Goal: Task Accomplishment & Management: Complete application form

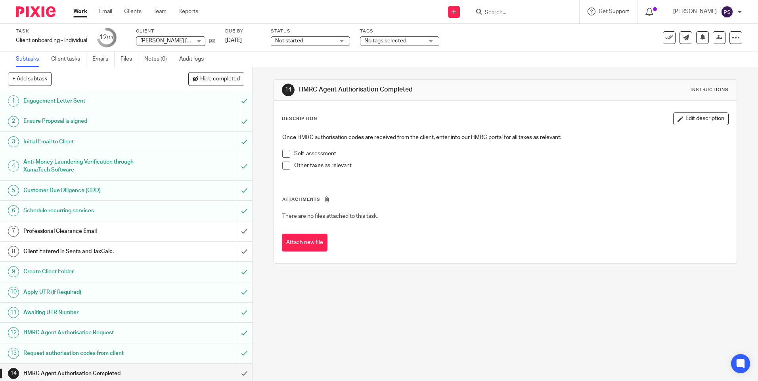
click at [514, 16] on input "Search" at bounding box center [519, 13] width 71 height 7
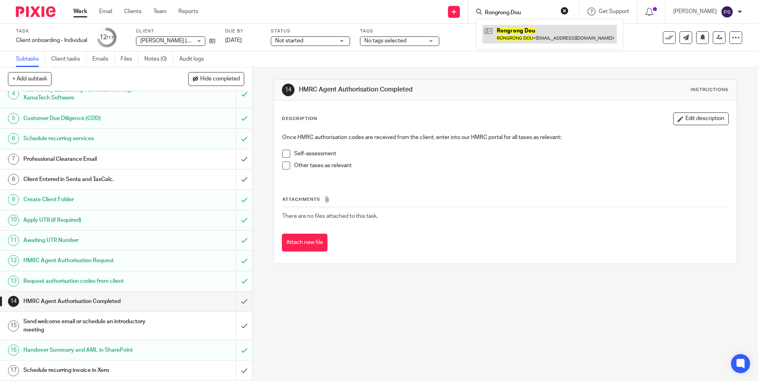
type input "Rongrong Dou"
click at [516, 30] on link at bounding box center [549, 34] width 134 height 18
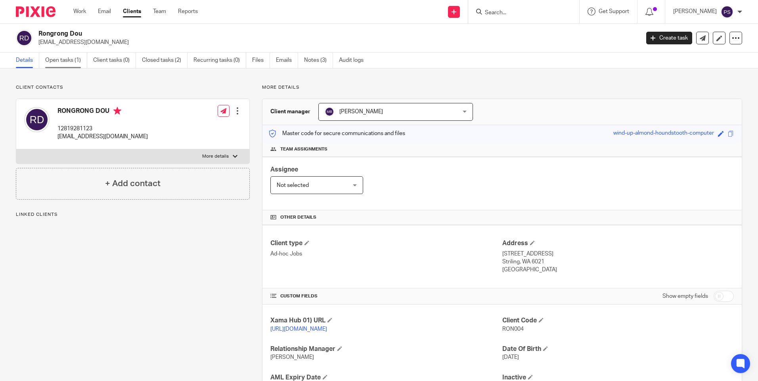
click at [67, 64] on link "Open tasks (1)" at bounding box center [66, 60] width 42 height 15
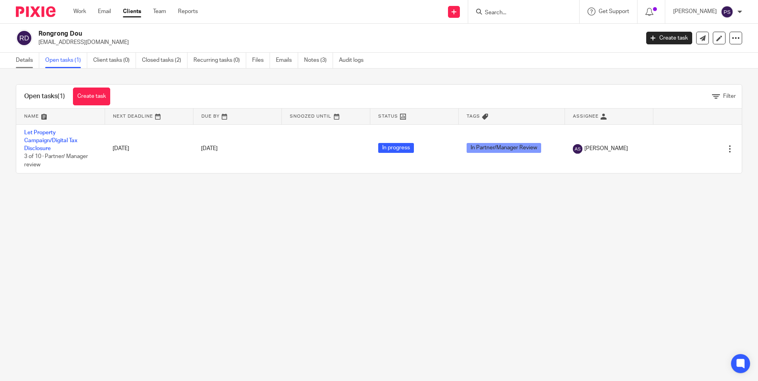
click at [20, 64] on link "Details" at bounding box center [27, 60] width 23 height 15
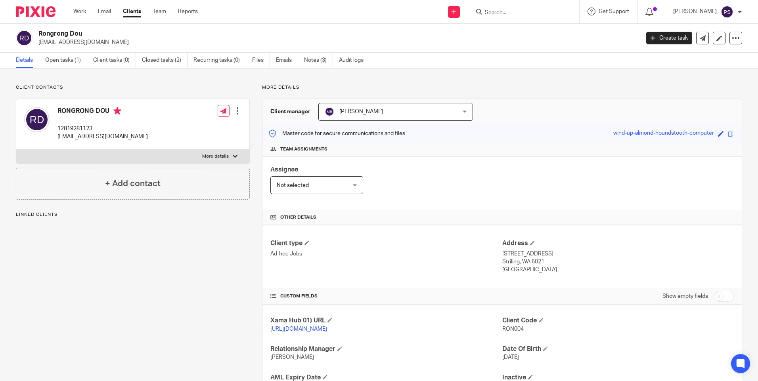
click at [68, 34] on h2 "Rongrong Dou" at bounding box center [276, 34] width 476 height 8
copy div "Rongrong Dou"
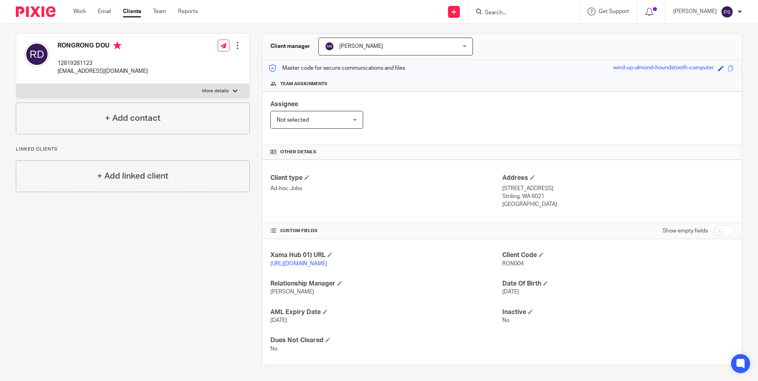
scroll to position [74, 0]
click at [512, 185] on p "5 Ferentino RD" at bounding box center [618, 189] width 232 height 8
copy div "5 Ferentino RD"
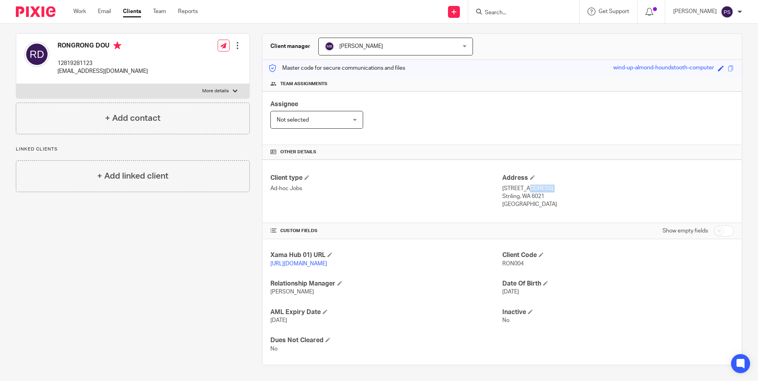
click at [502, 193] on p "Striling, WA 6021" at bounding box center [618, 197] width 232 height 8
drag, startPoint x: 519, startPoint y: 189, endPoint x: 540, endPoint y: 186, distance: 21.1
click at [540, 193] on p "Striling, WA 6021" at bounding box center [618, 197] width 232 height 8
copy p "WA 6021"
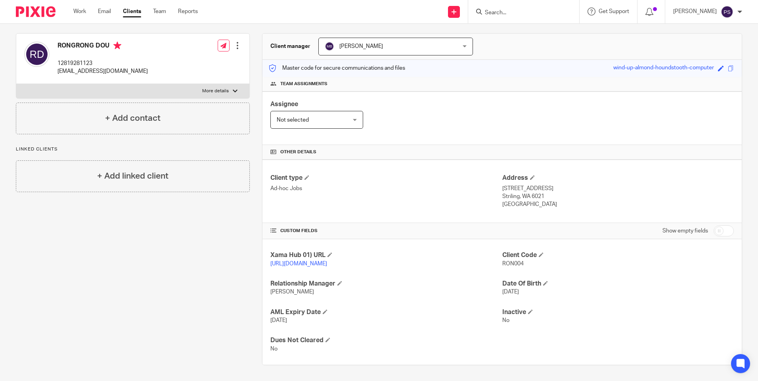
click at [505, 201] on p "Western Australia" at bounding box center [618, 205] width 232 height 8
copy div "Western Australia"
click at [71, 59] on p "12819281123" at bounding box center [102, 63] width 90 height 8
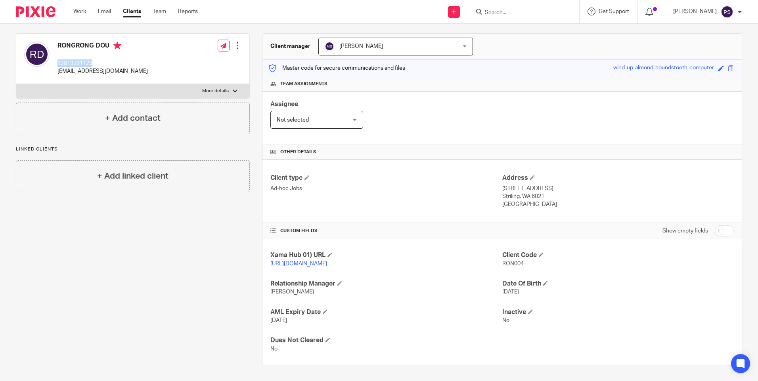
click at [71, 59] on p "12819281123" at bounding box center [102, 63] width 90 height 8
copy div "12819281123"
click at [511, 261] on span "RON004" at bounding box center [512, 264] width 21 height 6
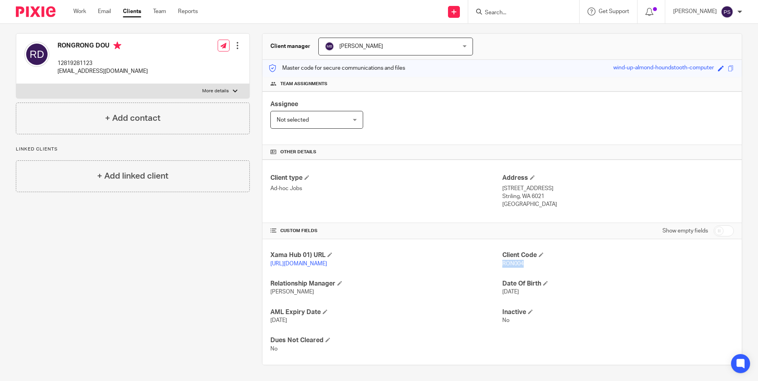
copy span "RON004"
click at [445, 312] on h4 "AML Expiry Date" at bounding box center [386, 312] width 232 height 8
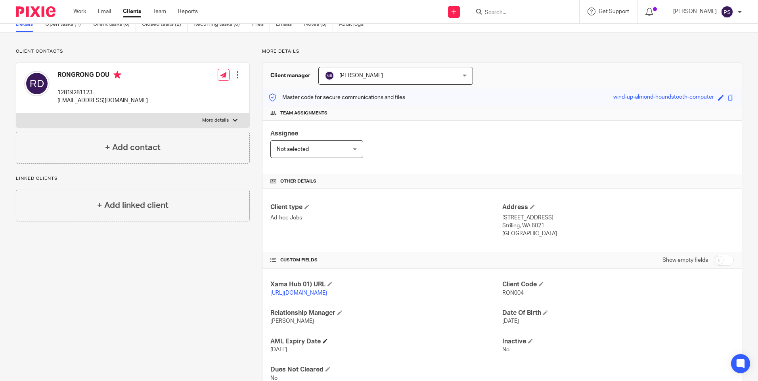
scroll to position [0, 0]
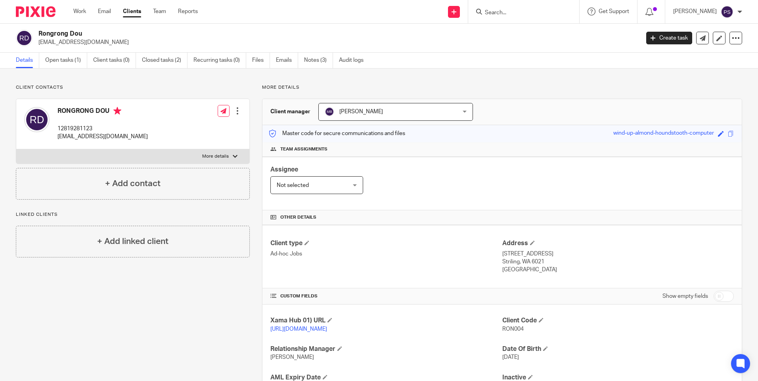
click at [79, 34] on h2 "Rongrong Dou" at bounding box center [276, 34] width 476 height 8
click at [78, 34] on h2 "Rongrong Dou" at bounding box center [276, 34] width 476 height 8
copy div "Rongrong Dou"
click at [513, 11] on input "Search" at bounding box center [519, 13] width 71 height 7
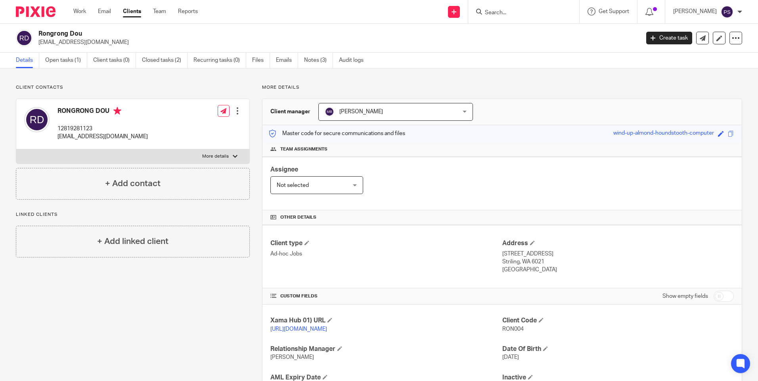
paste input "desairucha@hotmail.com"
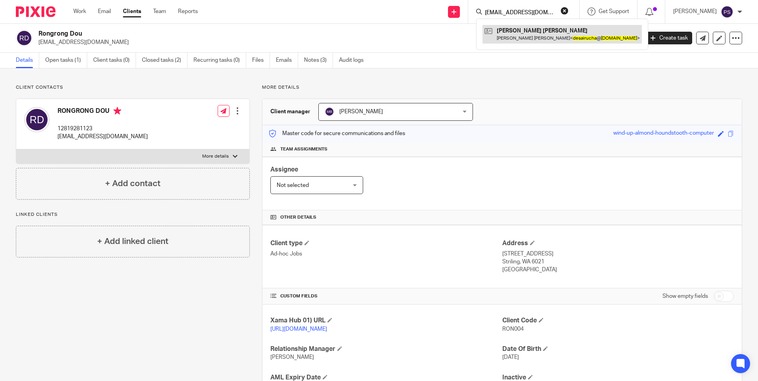
type input "desairucha@hotmail.com"
click at [518, 38] on link at bounding box center [561, 34] width 159 height 18
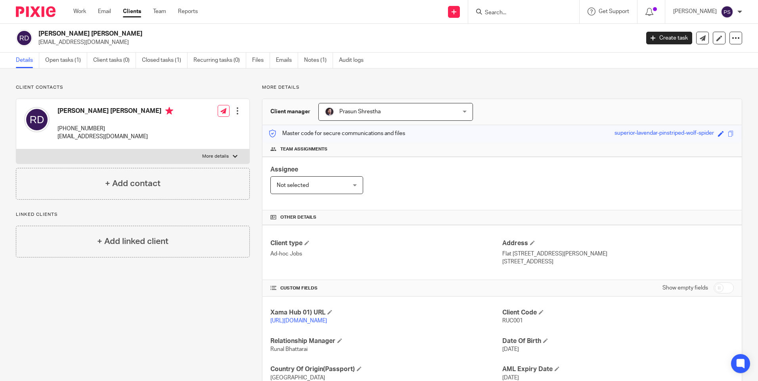
click at [555, 14] on input "Search" at bounding box center [519, 13] width 71 height 7
paste input "Rongrong Dou"
type input "Rongrong Dou"
click at [546, 34] on link at bounding box center [549, 34] width 134 height 18
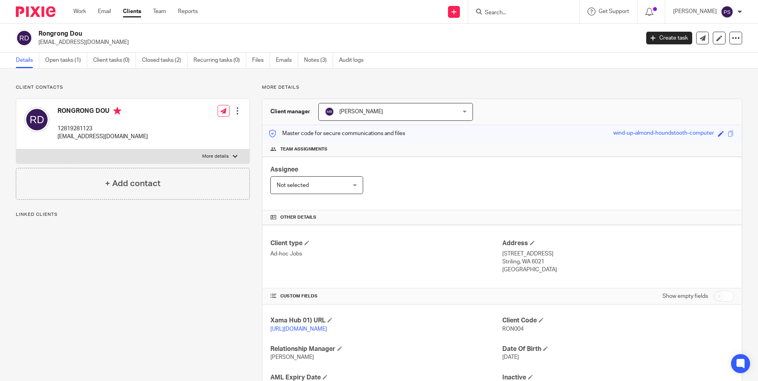
scroll to position [74, 0]
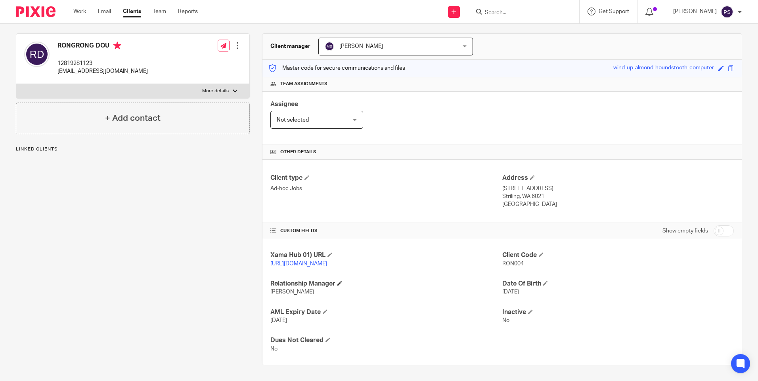
click at [337, 283] on h4 "Relationship Manager" at bounding box center [386, 284] width 232 height 8
click at [338, 283] on span at bounding box center [339, 283] width 5 height 5
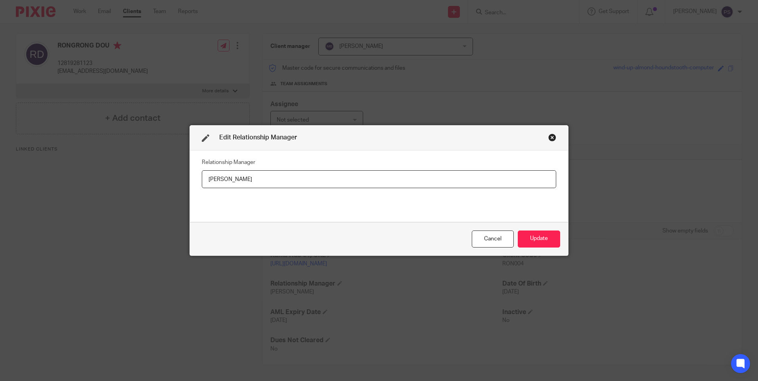
drag, startPoint x: 310, startPoint y: 177, endPoint x: 197, endPoint y: 181, distance: 113.8
click at [197, 181] on div "Relationship Manager RUNAL BHATTARAI" at bounding box center [379, 187] width 378 height 72
type input "Runal Bhattarai"
click at [538, 238] on button "Update" at bounding box center [539, 239] width 42 height 17
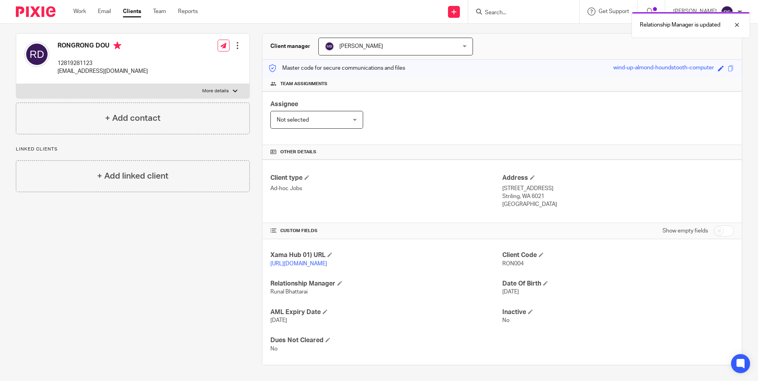
click at [215, 270] on div "Client contacts RONGRONG DOU 12819281123 justinhewett@gmail.com Edit contact Cr…" at bounding box center [127, 192] width 246 height 346
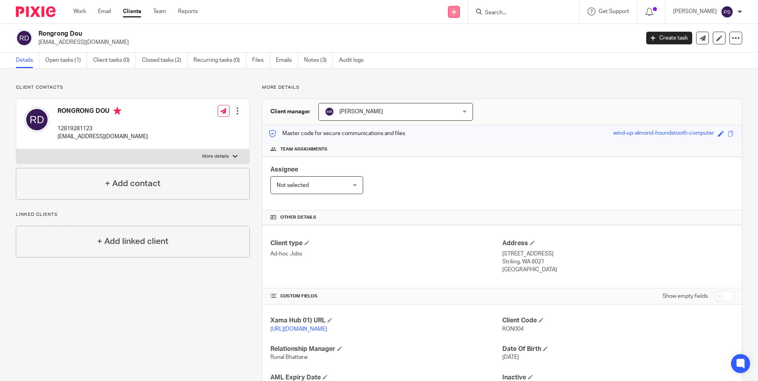
click at [456, 11] on icon at bounding box center [454, 12] width 5 height 5
click at [212, 310] on div "Client contacts RONGRONG DOU 12819281123 justinhewett@gmail.com Edit contact Cr…" at bounding box center [127, 257] width 246 height 346
click at [468, 9] on div "Send new email Create task Add client" at bounding box center [454, 11] width 28 height 23
click at [457, 60] on link "Add client" at bounding box center [465, 60] width 49 height 11
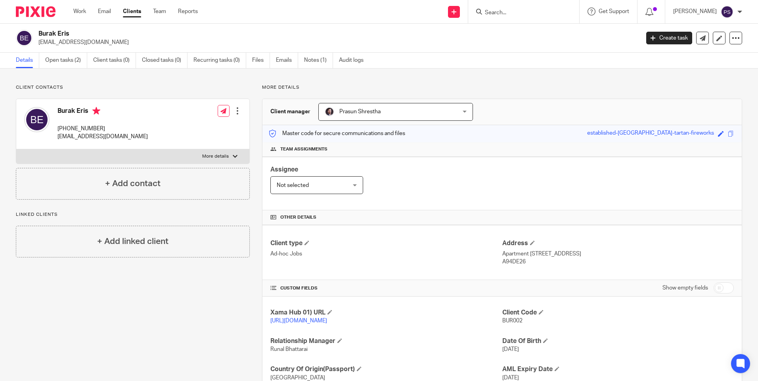
click at [182, 89] on p "Client contacts" at bounding box center [133, 87] width 234 height 6
click at [428, 172] on div "Assignee Not selected Not selected Not selected [PERSON_NAME] [PERSON_NAME] [PE…" at bounding box center [501, 184] width 479 height 54
click at [241, 303] on div "Client contacts Burak Eris [PHONE_NUMBER] [EMAIL_ADDRESS][DOMAIN_NAME] Edit con…" at bounding box center [127, 253] width 246 height 339
click at [515, 10] on input "Search" at bounding box center [519, 13] width 71 height 7
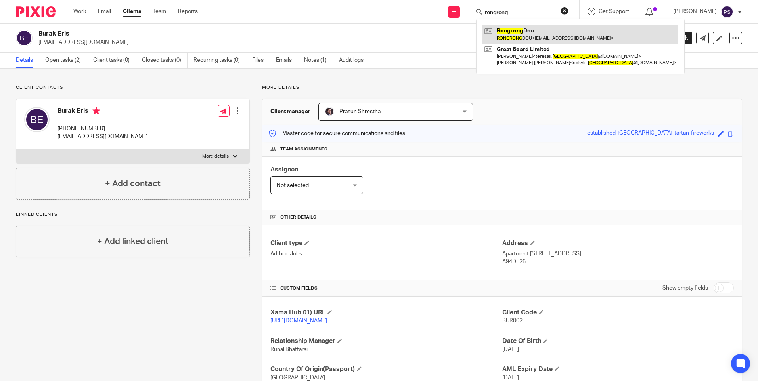
type input "rongrong"
click at [519, 29] on link at bounding box center [580, 34] width 196 height 18
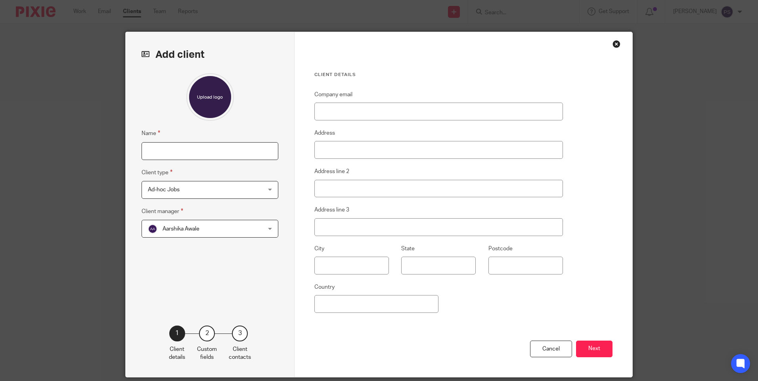
click at [177, 152] on input "Name" at bounding box center [210, 151] width 137 height 18
click at [204, 157] on input "Name" at bounding box center [210, 151] width 137 height 18
type input "Tasnim Mesha"
click at [401, 116] on input "Company email" at bounding box center [438, 112] width 249 height 18
paste input "[EMAIL_ADDRESS][DOMAIN_NAME]"
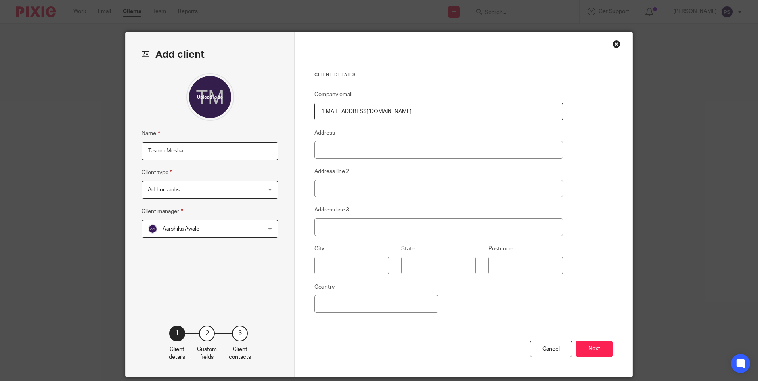
type input "[EMAIL_ADDRESS][DOMAIN_NAME]"
click at [350, 136] on fieldset "Address" at bounding box center [438, 143] width 249 height 31
drag, startPoint x: 348, startPoint y: 146, endPoint x: 350, endPoint y: 152, distance: 6.1
click at [348, 146] on input "Address" at bounding box center [438, 150] width 249 height 18
click at [325, 149] on input "Address" at bounding box center [438, 150] width 249 height 18
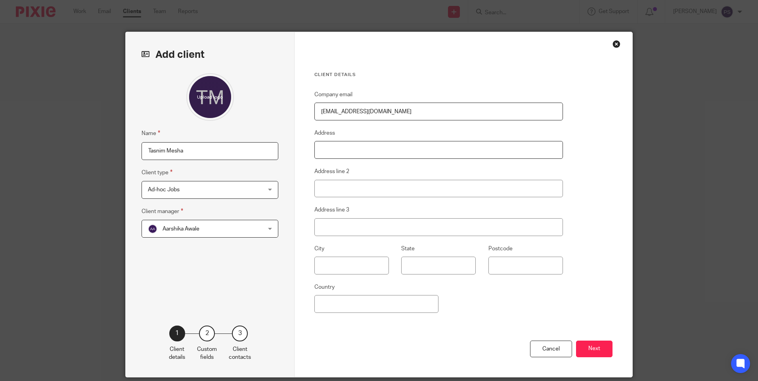
paste input "21 Brittania house"
type input "21 Brittania house"
click at [367, 193] on input "Address line 2" at bounding box center [438, 189] width 249 height 18
paste input "Palgrave Road"
type input "Palgrave Road"
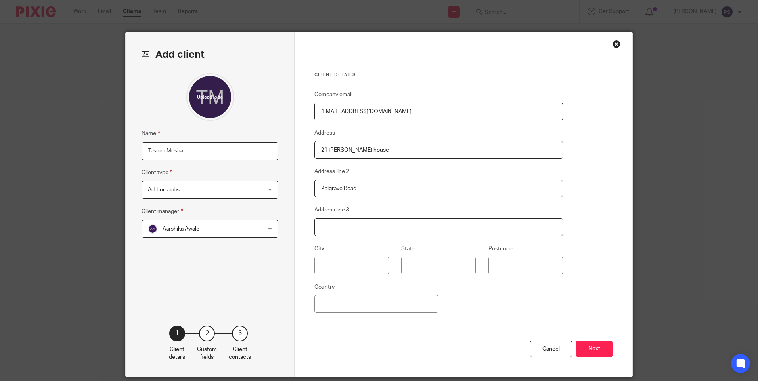
click at [325, 223] on input "Address line 3" at bounding box center [438, 227] width 249 height 18
click at [319, 271] on input "text" at bounding box center [351, 266] width 75 height 18
paste input "Bedford"
type input "Bedford"
paste input "Bedfordshire"
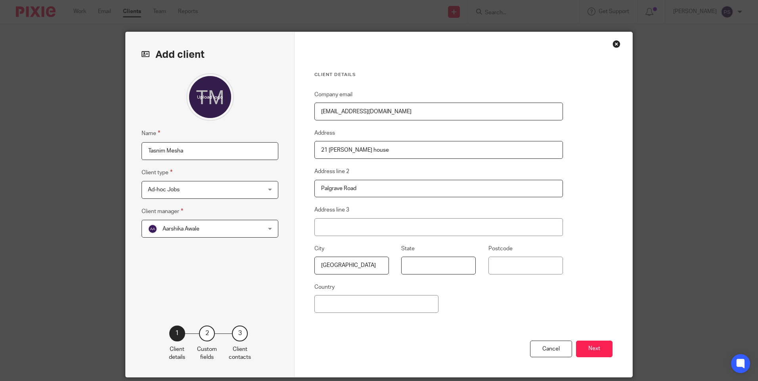
click at [427, 267] on input "State" at bounding box center [438, 266] width 75 height 18
type input "Bedfordshire"
paste input "MK429BY"
click at [511, 271] on input "Postcode" at bounding box center [525, 266] width 75 height 18
type input "MK429BY"
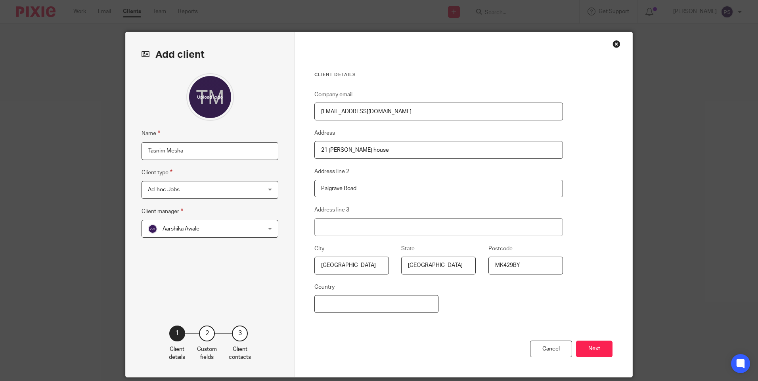
drag, startPoint x: 389, startPoint y: 298, endPoint x: 382, endPoint y: 306, distance: 10.1
click at [382, 306] on input "Country" at bounding box center [376, 304] width 124 height 18
paste input "United Kingdom"
type input "United Kingdom"
click at [525, 310] on div "Company email manager.clinicly@gmail.com Address 21 Brittania house Address lin…" at bounding box center [438, 215] width 249 height 251
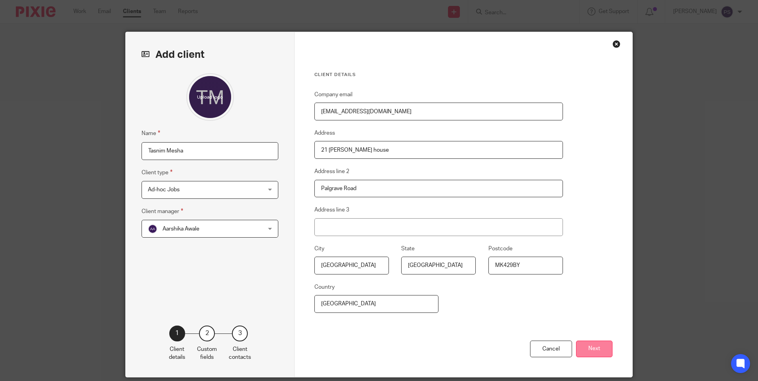
click at [594, 348] on button "Next" at bounding box center [594, 349] width 36 height 17
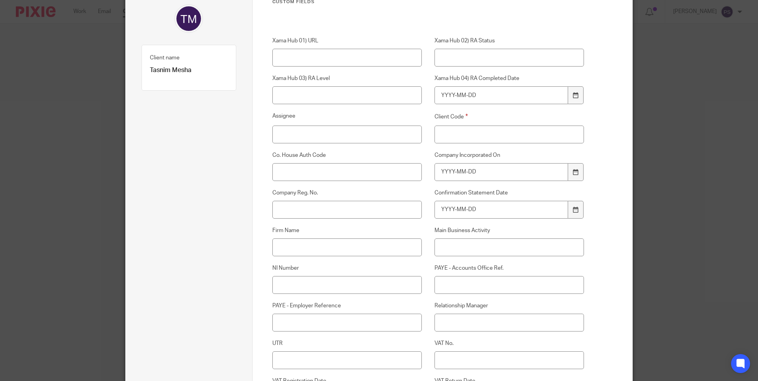
scroll to position [79, 0]
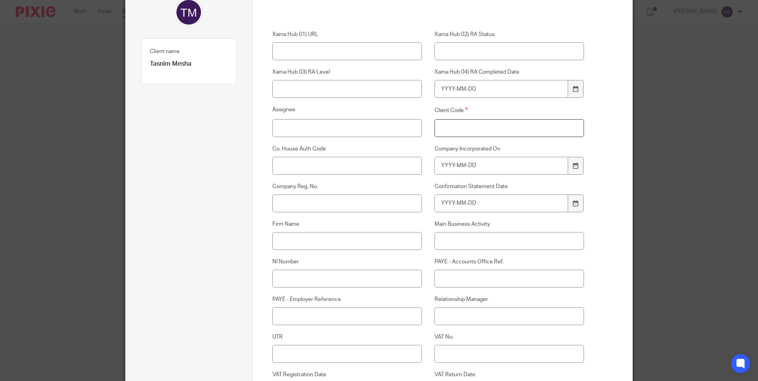
click at [471, 128] on input "Client Code" at bounding box center [509, 128] width 150 height 18
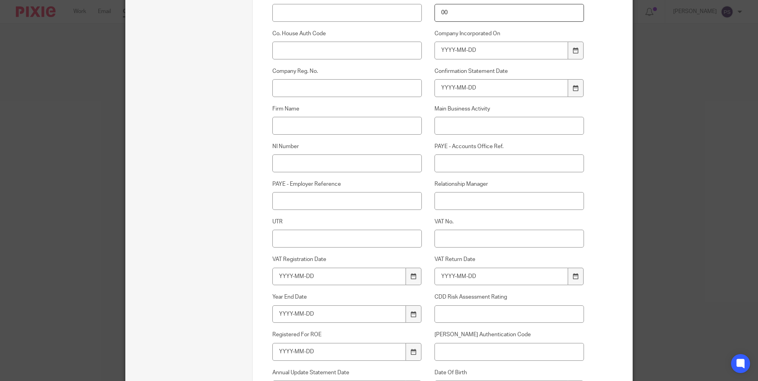
scroll to position [198, 0]
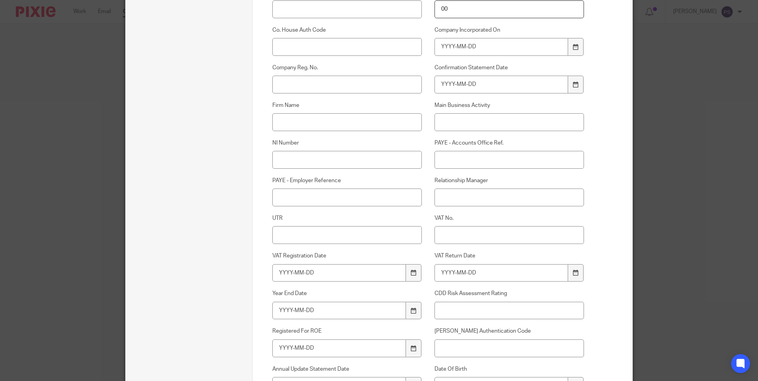
type input "00"
click at [450, 193] on input "Relationship Manager" at bounding box center [509, 198] width 150 height 18
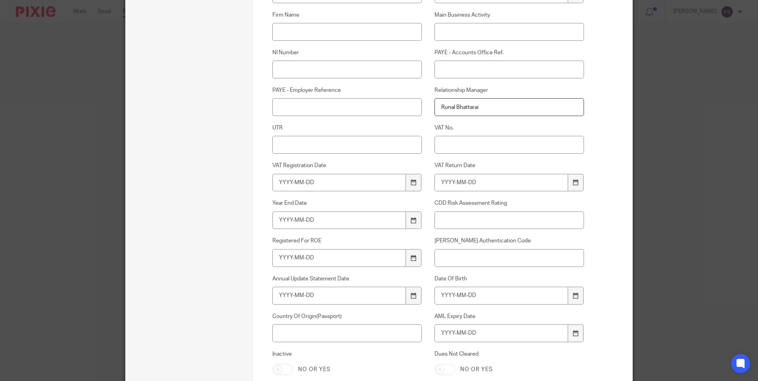
scroll to position [396, 0]
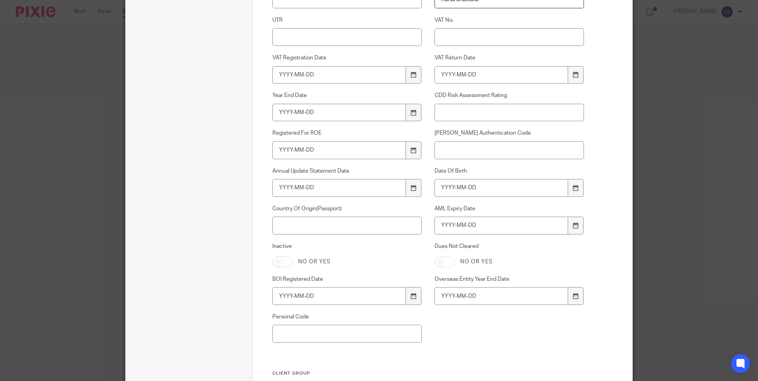
type input "Runal Bhattarai"
click at [448, 226] on input "AML Expiry Date" at bounding box center [501, 226] width 134 height 18
click at [451, 197] on input "Date Of Birth" at bounding box center [501, 188] width 134 height 18
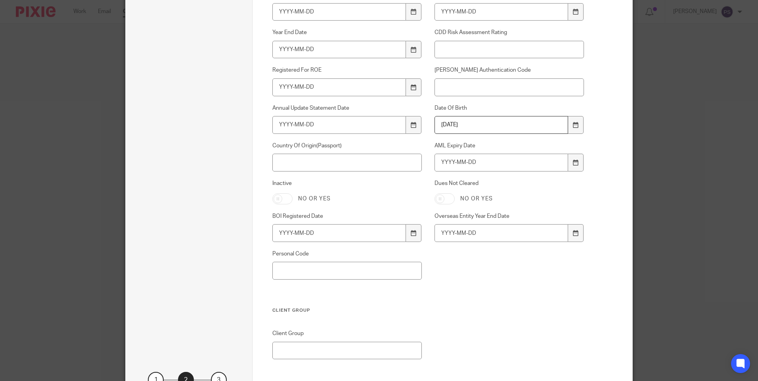
scroll to position [515, 0]
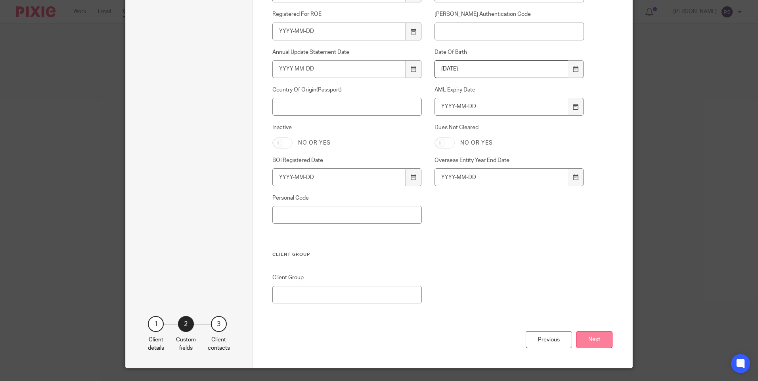
type input "1995-10-17"
click at [597, 343] on button "Next" at bounding box center [594, 339] width 36 height 17
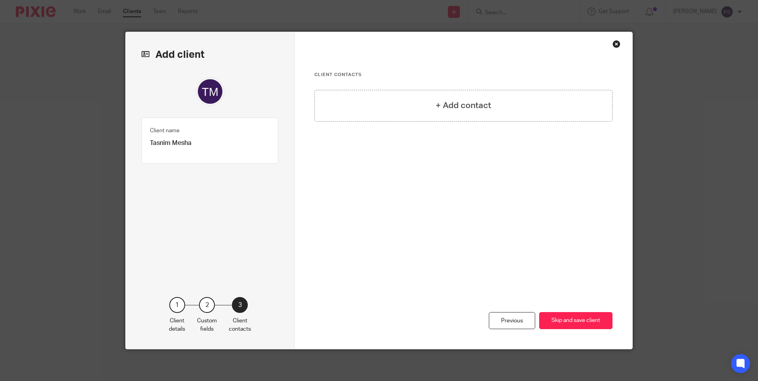
scroll to position [0, 0]
click at [464, 109] on h4 "+ Add contact" at bounding box center [463, 105] width 55 height 12
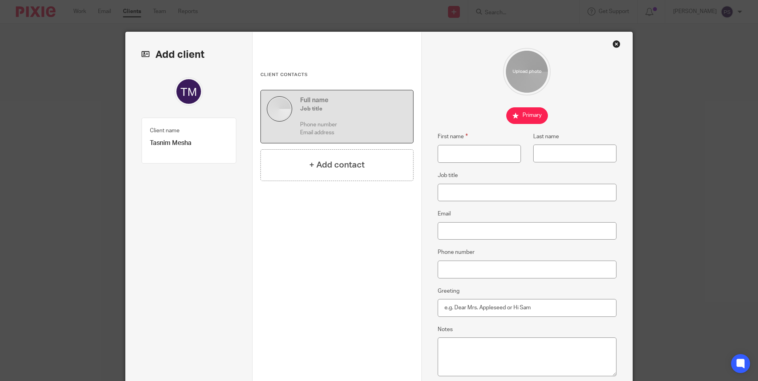
click at [178, 144] on p "Tasnim Mesha" at bounding box center [189, 143] width 78 height 8
copy div "Tasnim Mesha Client type 1"
click at [476, 157] on input "First name" at bounding box center [479, 154] width 83 height 18
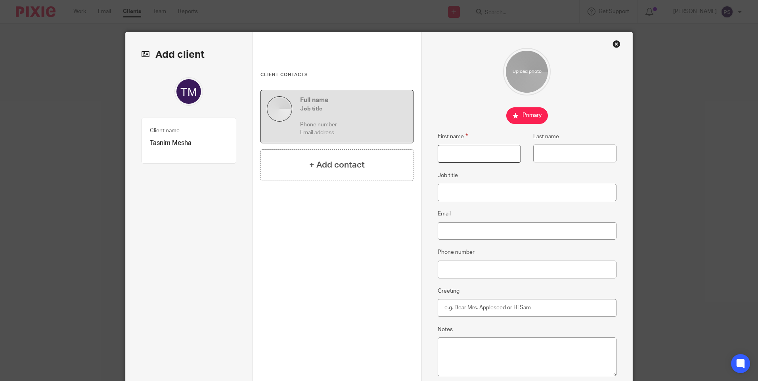
paste input "Tasnim Mesha"
click at [466, 153] on input "Tasnim Mesha" at bounding box center [479, 154] width 83 height 18
type input "Tasnim"
click at [563, 156] on input "Last name" at bounding box center [574, 154] width 83 height 18
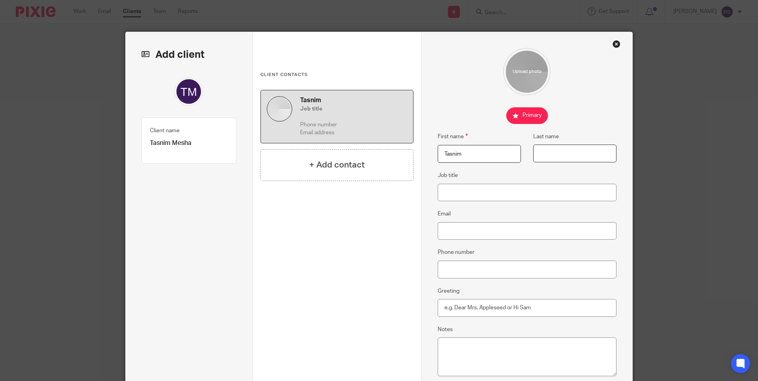
paste input "Mesha"
type input "Mesha"
drag, startPoint x: 468, startPoint y: 238, endPoint x: 614, endPoint y: 228, distance: 146.2
click at [468, 237] on input "Email" at bounding box center [527, 231] width 179 height 18
click at [450, 235] on input "Email" at bounding box center [527, 231] width 179 height 18
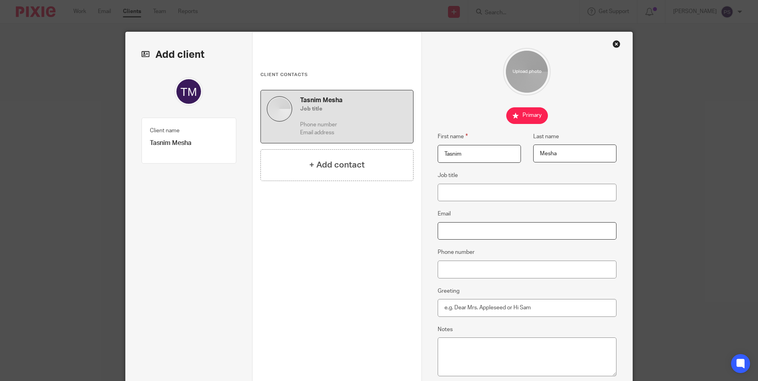
paste input "[EMAIL_ADDRESS][DOMAIN_NAME]"
type input "[EMAIL_ADDRESS][DOMAIN_NAME]"
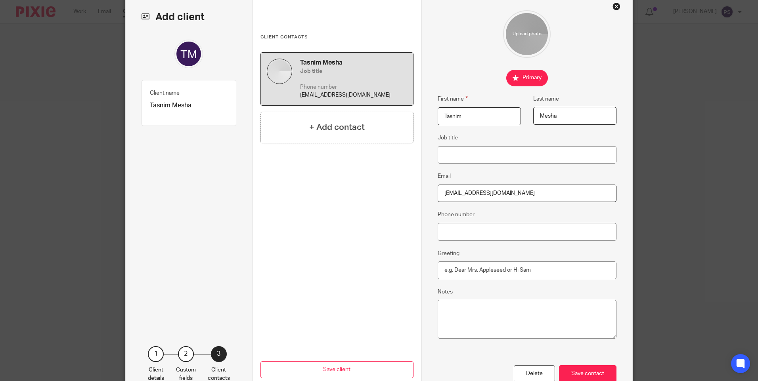
scroll to position [87, 0]
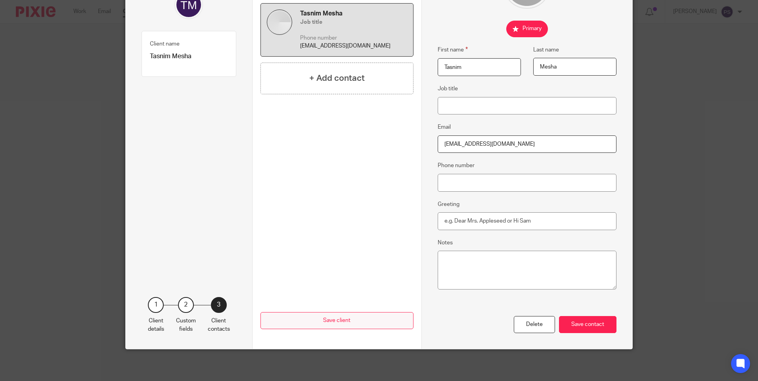
click at [595, 328] on div "Save contact" at bounding box center [587, 324] width 57 height 17
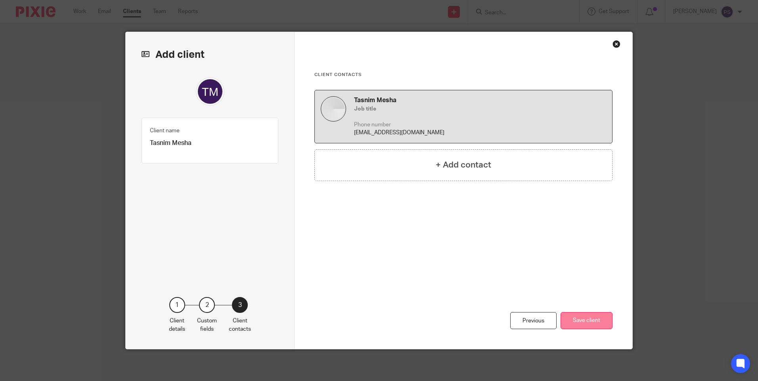
scroll to position [0, 0]
click at [585, 321] on button "Save client" at bounding box center [587, 320] width 52 height 17
click at [584, 318] on button "Save client" at bounding box center [587, 320] width 52 height 17
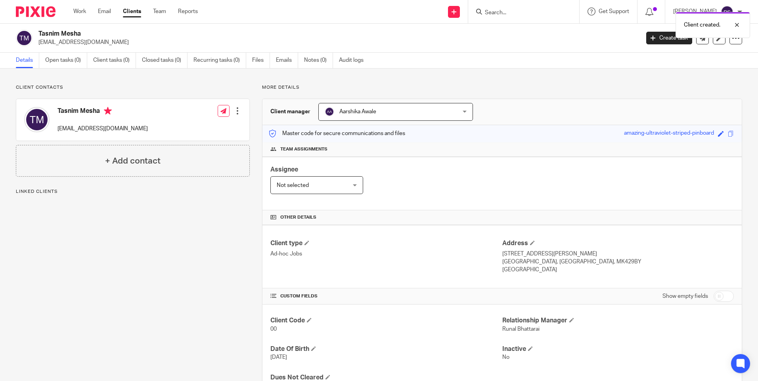
click at [372, 110] on span "Aarshika Awale" at bounding box center [357, 112] width 37 height 6
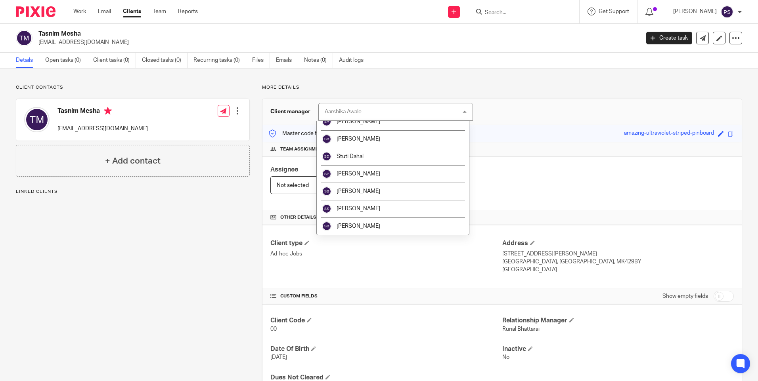
scroll to position [1368, 0]
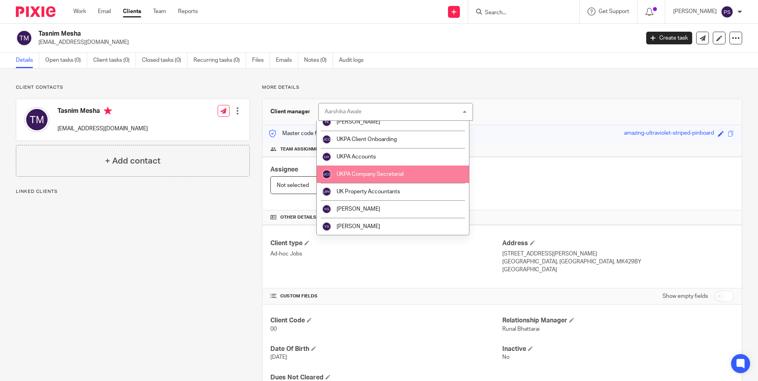
click at [374, 174] on span "UKPA Company Secretarial" at bounding box center [370, 175] width 67 height 6
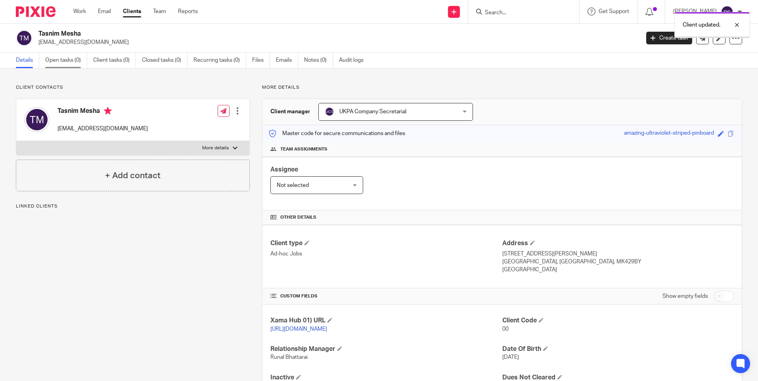
click at [68, 61] on link "Open tasks (0)" at bounding box center [66, 60] width 42 height 15
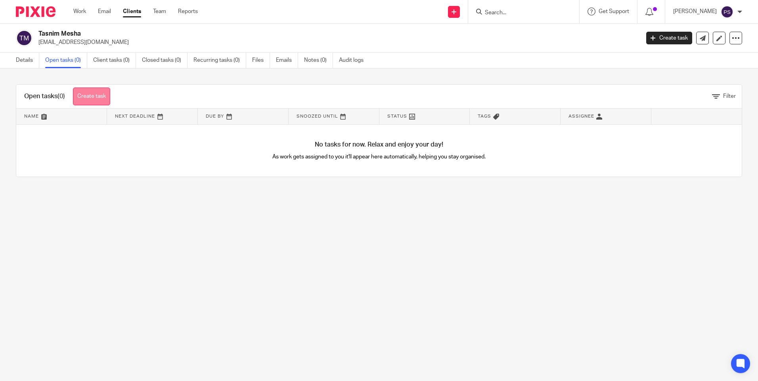
click at [83, 97] on link "Create task" at bounding box center [91, 97] width 37 height 18
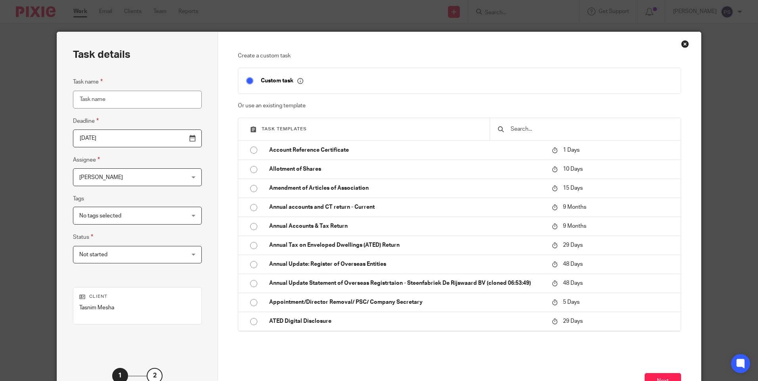
click at [522, 126] on input "text" at bounding box center [591, 129] width 163 height 9
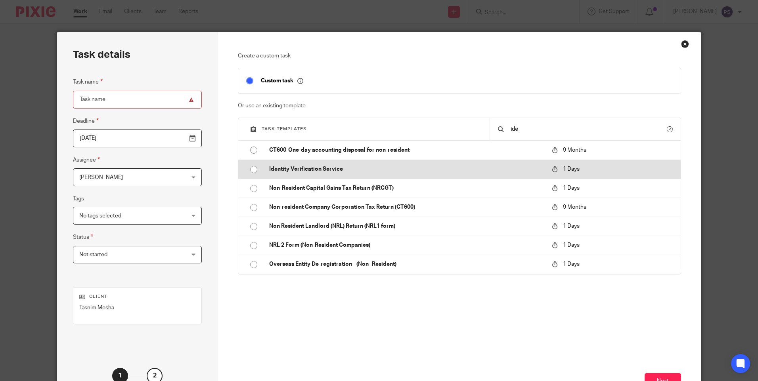
type input "ide"
click at [247, 170] on input "radio" at bounding box center [253, 169] width 15 height 15
type input "[DATE]"
type input "Identity Verification Service"
checkbox input "false"
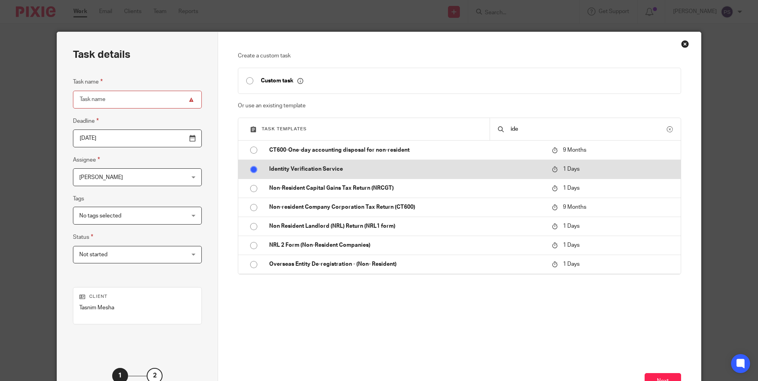
radio input "false"
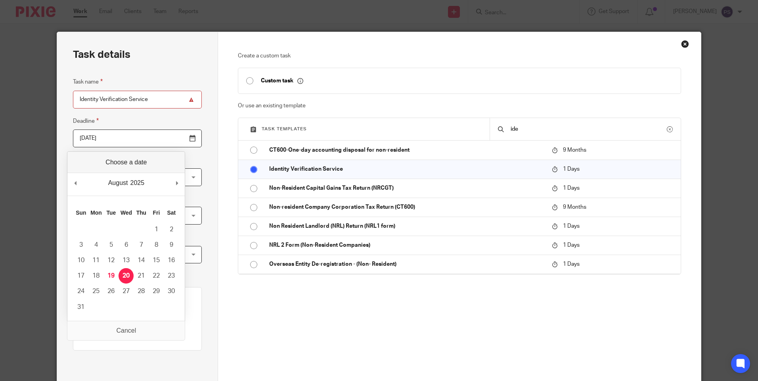
click at [129, 145] on input "[DATE]" at bounding box center [137, 139] width 129 height 18
type input "[DATE]"
drag, startPoint x: 75, startPoint y: 307, endPoint x: 85, endPoint y: 308, distance: 9.9
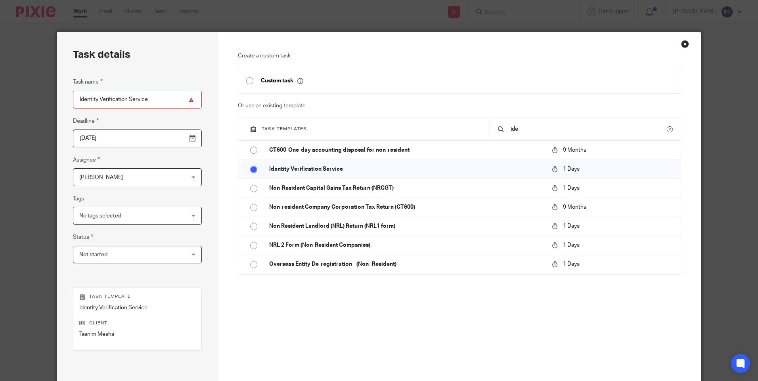
scroll to position [87, 0]
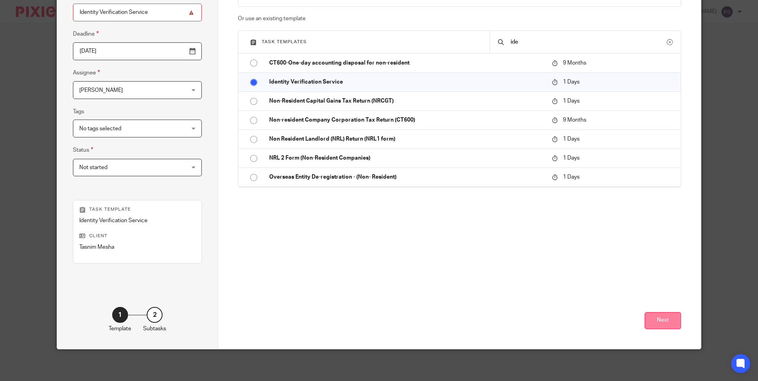
click at [651, 319] on button "Next" at bounding box center [663, 320] width 36 height 17
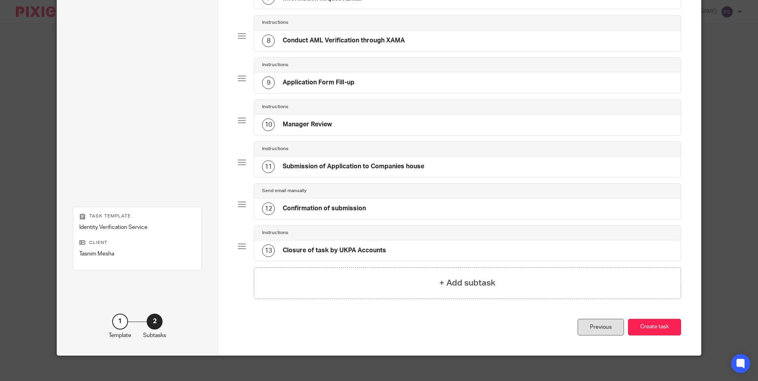
scroll to position [358, 0]
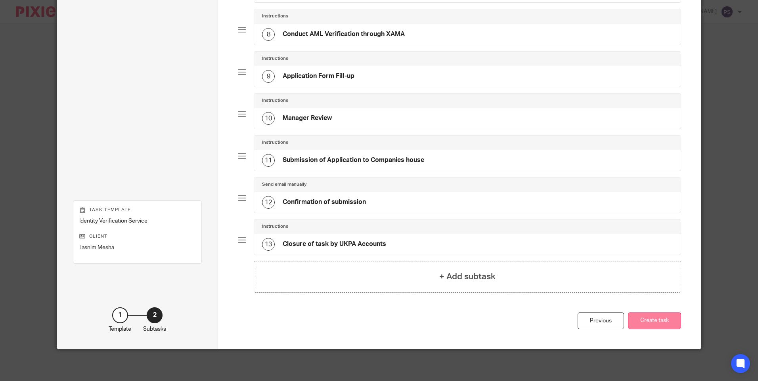
click at [630, 323] on button "Create task" at bounding box center [654, 321] width 53 height 17
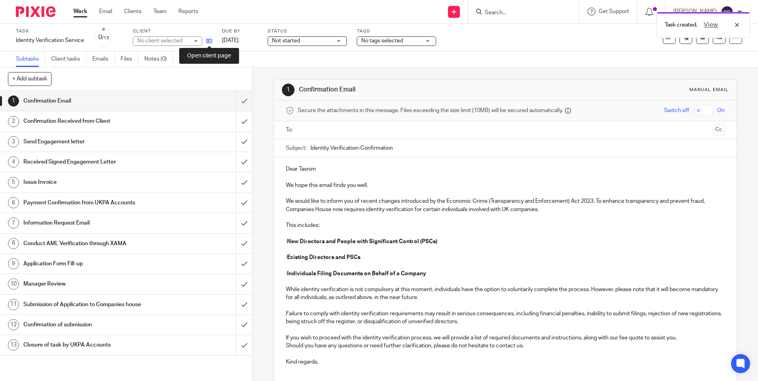
click at [207, 41] on icon at bounding box center [209, 41] width 6 height 6
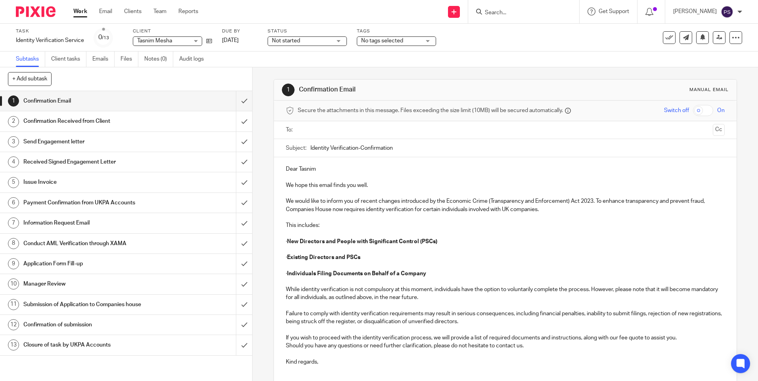
click at [538, 14] on input "Search" at bounding box center [519, 13] width 71 height 7
click at [524, 15] on input "Search" at bounding box center [519, 13] width 71 height 7
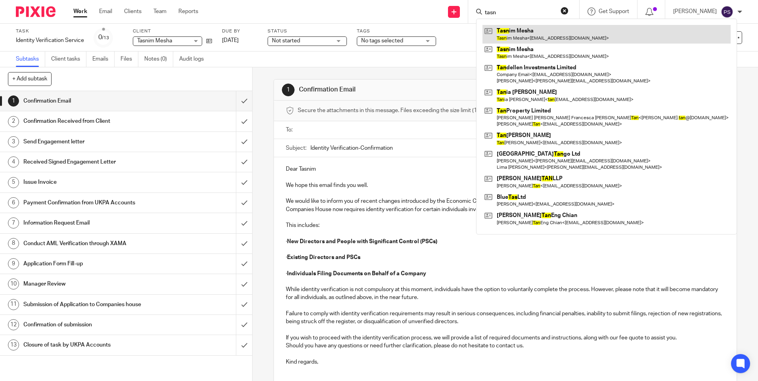
type input "tasn"
click at [525, 26] on link at bounding box center [606, 34] width 248 height 18
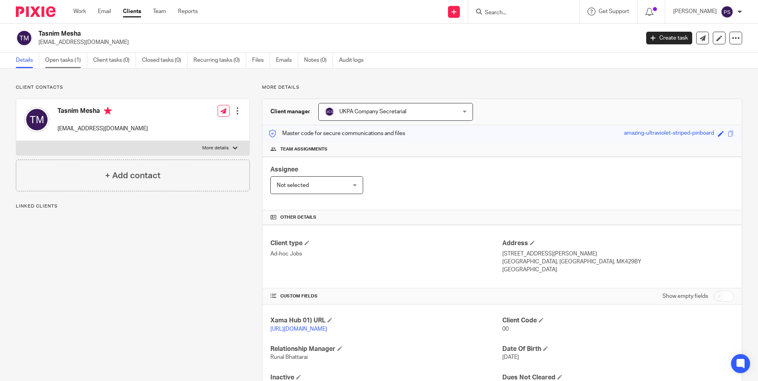
click at [59, 61] on link "Open tasks (1)" at bounding box center [66, 60] width 42 height 15
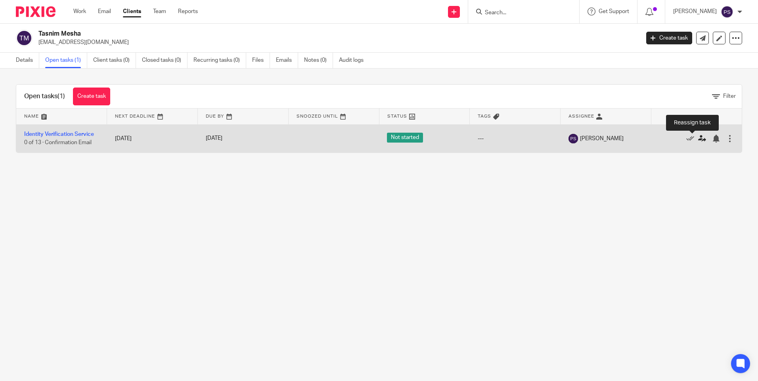
click at [698, 138] on icon at bounding box center [702, 139] width 8 height 8
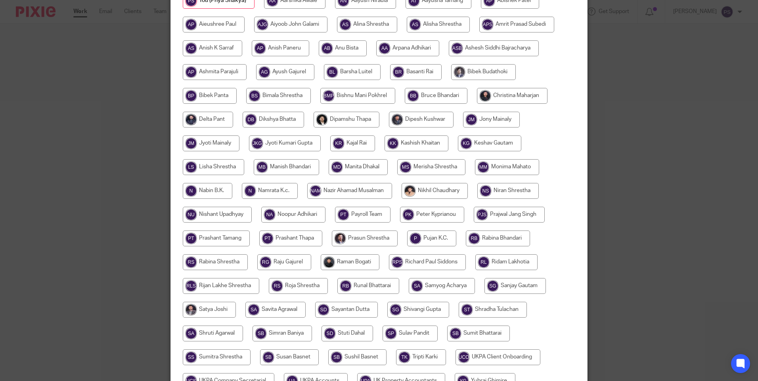
scroll to position [79, 0]
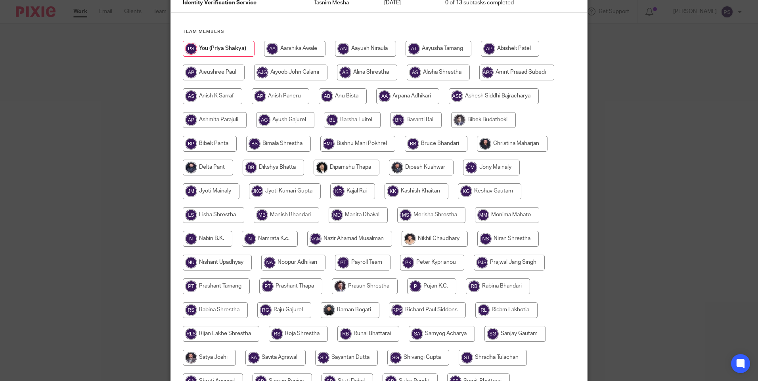
click at [279, 171] on input "radio" at bounding box center [273, 168] width 61 height 16
radio input "true"
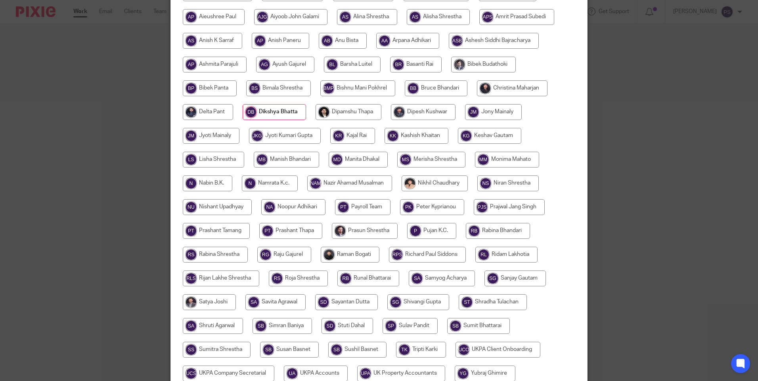
scroll to position [232, 0]
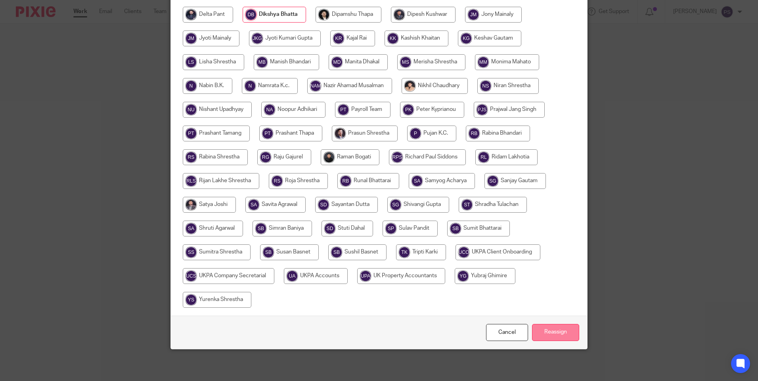
click at [553, 328] on input "Reassign" at bounding box center [555, 332] width 47 height 17
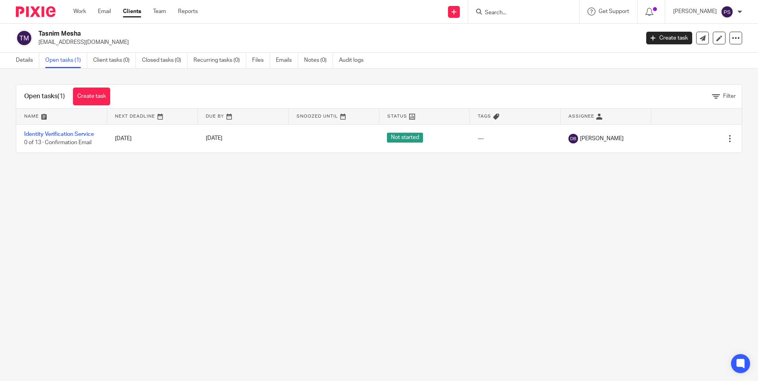
click at [214, 254] on main "Tasnim Mesha [EMAIL_ADDRESS][DOMAIN_NAME] Create task Update from Companies Hou…" at bounding box center [379, 190] width 758 height 381
click at [13, 60] on div "Details Open tasks (1) Client tasks (0) Closed tasks (0) Recurring tasks (0) Fi…" at bounding box center [191, 60] width 383 height 15
click at [66, 32] on h2 "Tasnim Mesha" at bounding box center [276, 34] width 476 height 8
click at [65, 33] on h2 "Tasnim Mesha" at bounding box center [276, 34] width 476 height 8
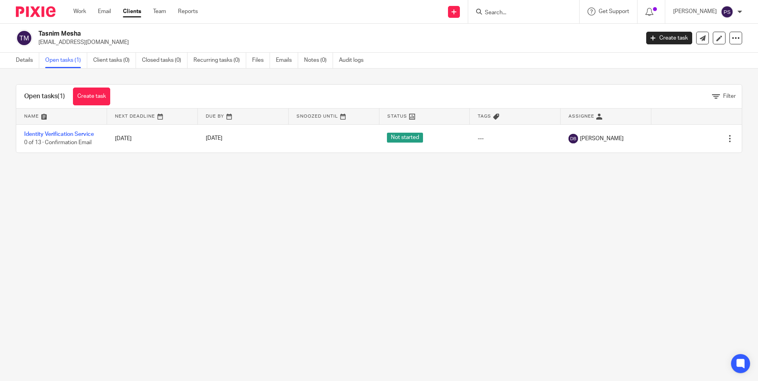
click at [65, 33] on h2 "Tasnim Mesha" at bounding box center [276, 34] width 476 height 8
copy div "Tasnim Mesha"
drag, startPoint x: 216, startPoint y: 215, endPoint x: 216, endPoint y: 210, distance: 4.8
click at [216, 215] on main "Tasnim Mesha [EMAIL_ADDRESS][DOMAIN_NAME] Create task Update from Companies Hou…" at bounding box center [379, 190] width 758 height 381
click at [25, 60] on link "Details" at bounding box center [27, 60] width 23 height 15
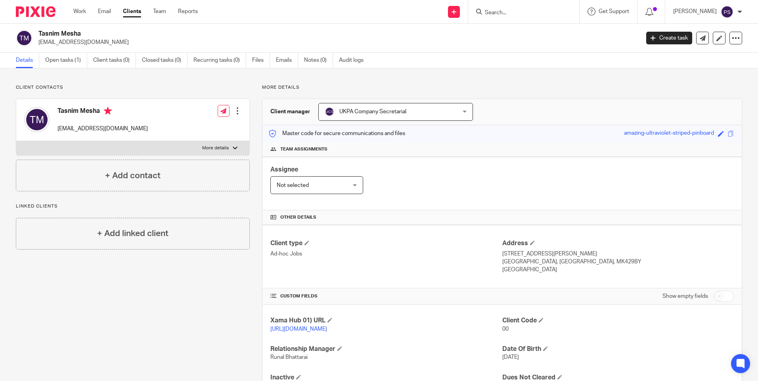
click at [520, 16] on input "Search" at bounding box center [519, 13] width 71 height 7
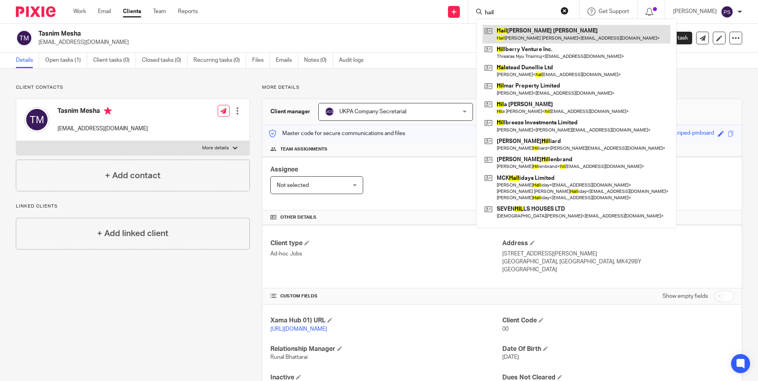
type input "hail"
click at [526, 36] on link at bounding box center [576, 34] width 188 height 18
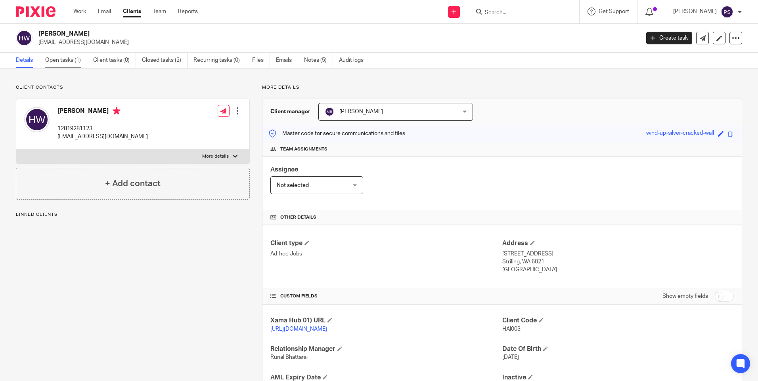
click at [63, 59] on link "Open tasks (1)" at bounding box center [66, 60] width 42 height 15
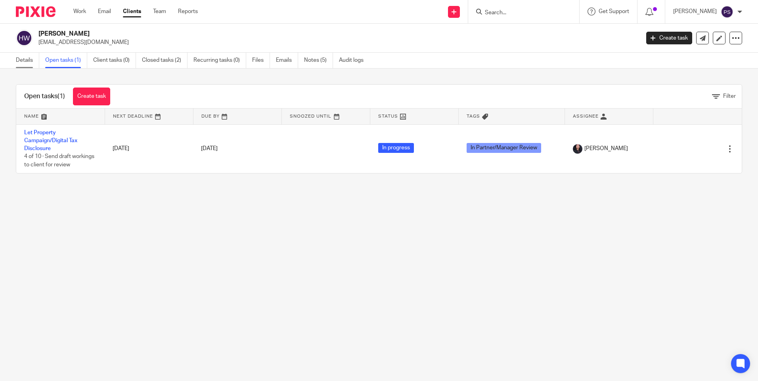
click at [25, 61] on link "Details" at bounding box center [27, 60] width 23 height 15
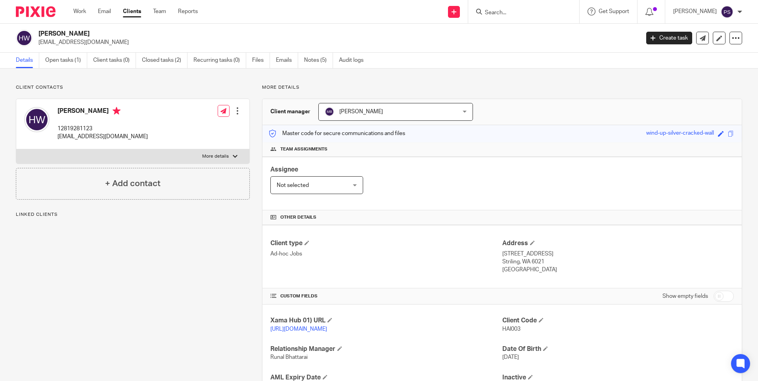
scroll to position [74, 0]
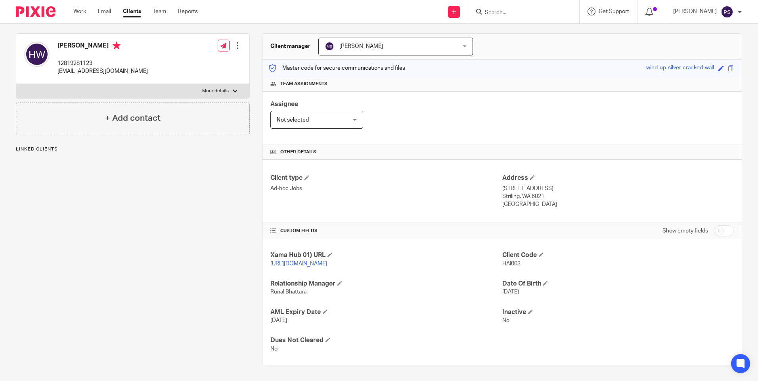
click at [83, 42] on h4 "[PERSON_NAME]" at bounding box center [102, 47] width 90 height 10
copy h4 "[PERSON_NAME]"
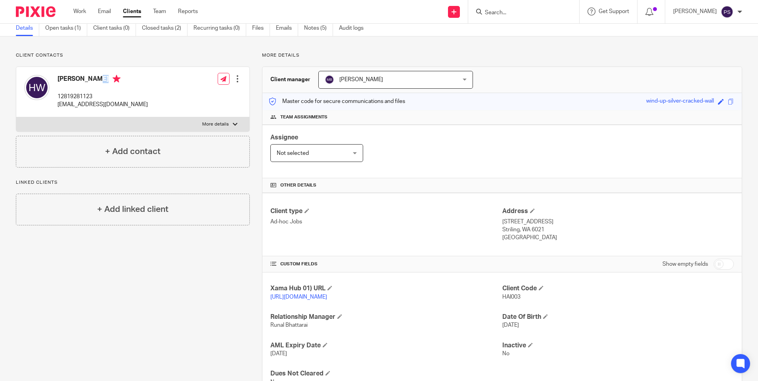
scroll to position [0, 0]
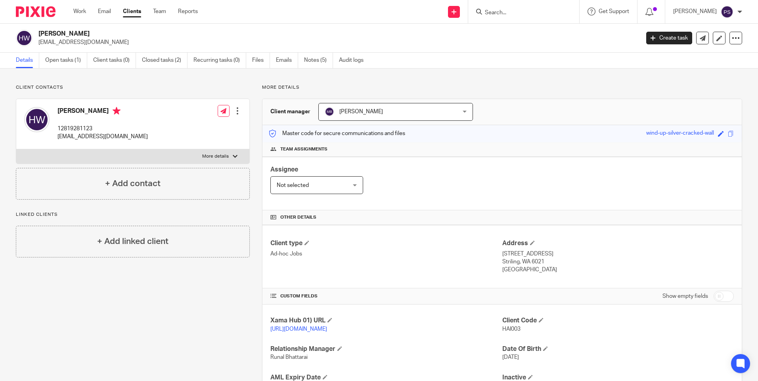
click at [513, 15] on input "Search" at bounding box center [519, 13] width 71 height 7
click at [515, 13] on input "Search" at bounding box center [519, 13] width 71 height 7
paste input "TAS002"
type input "TAS002"
drag, startPoint x: 576, startPoint y: 11, endPoint x: 295, endPoint y: 32, distance: 281.8
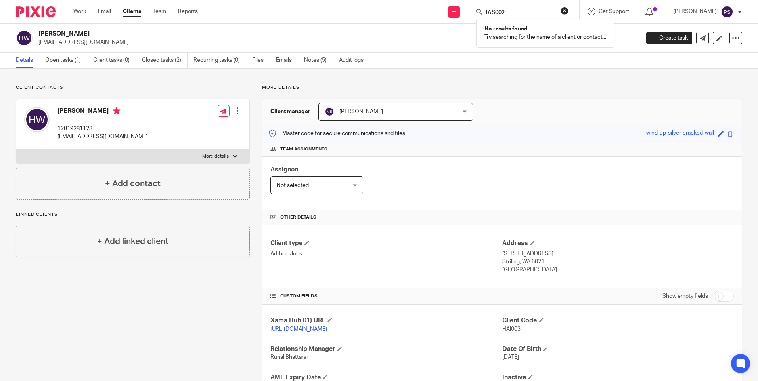
click at [568, 12] on button "reset" at bounding box center [565, 11] width 8 height 8
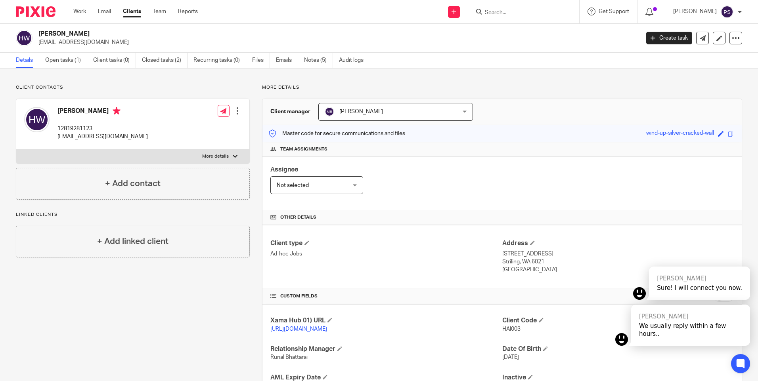
click at [66, 34] on h2 "[PERSON_NAME]" at bounding box center [276, 34] width 476 height 8
copy div "[PERSON_NAME]"
click at [126, 78] on div "Client contacts Hailong Wu 12819281123 justinhewett@gmail.com Edit contact Crea…" at bounding box center [379, 258] width 758 height 378
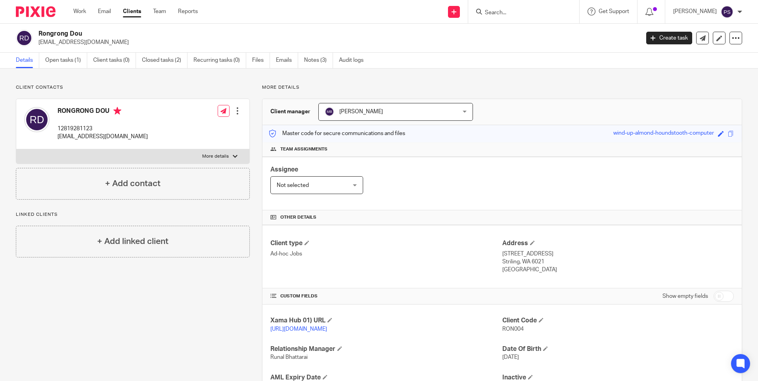
click at [69, 33] on h2 "Rongrong Dou" at bounding box center [276, 34] width 476 height 8
copy div "Rongrong Dou"
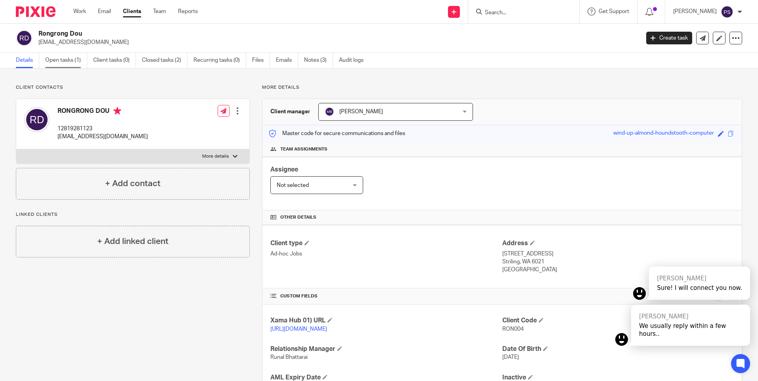
click at [63, 58] on link "Open tasks (1)" at bounding box center [66, 60] width 42 height 15
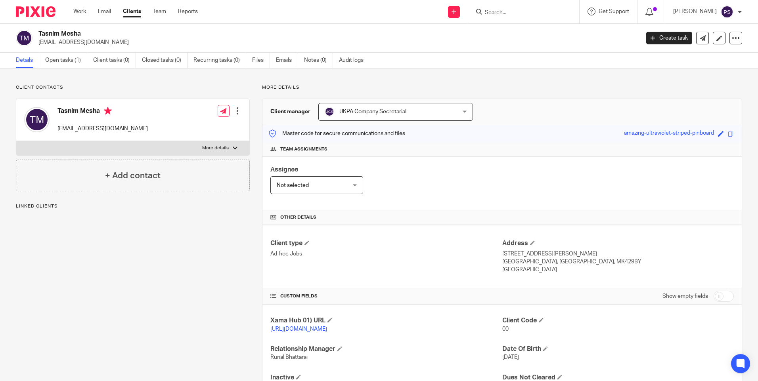
click at [518, 11] on input "Search" at bounding box center [519, 13] width 71 height 7
paste input "Rongrong Dou"
type input "Rongrong Dou"
click at [568, 11] on button "reset" at bounding box center [565, 11] width 8 height 8
click at [530, 15] on input "Search" at bounding box center [519, 13] width 71 height 7
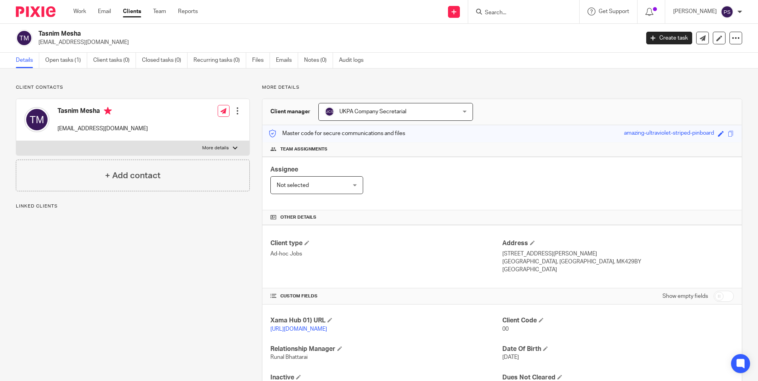
click at [72, 38] on p "manager.clinicly@gmail.com" at bounding box center [336, 42] width 596 height 8
click at [71, 31] on h2 "Tasnim Mesha" at bounding box center [276, 34] width 476 height 8
copy div "Tasnim Mesha"
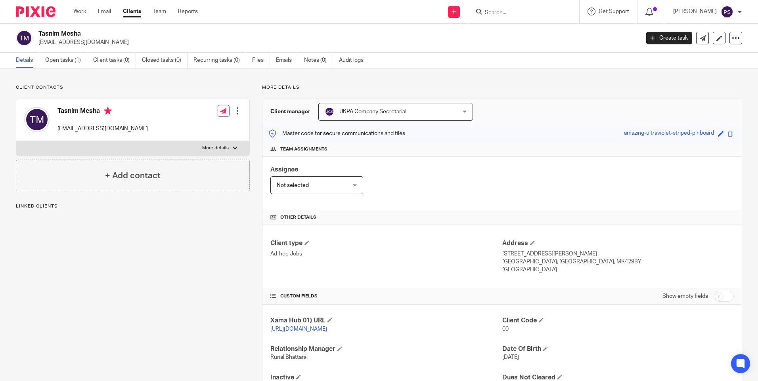
click at [517, 15] on input "Search" at bounding box center [519, 13] width 71 height 7
paste input "Tasnim Mesha"
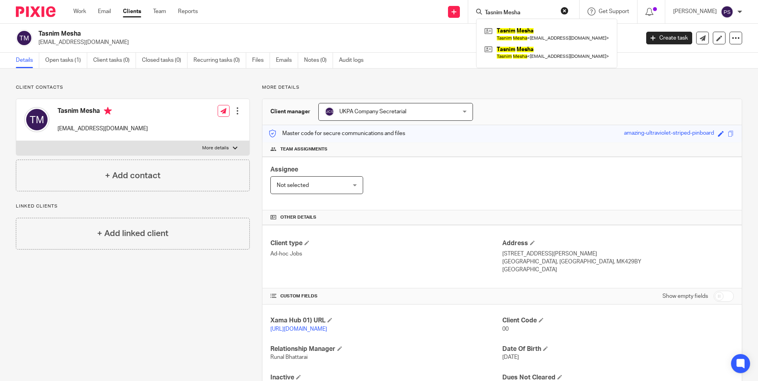
type input "Tasnim Mesha"
click at [568, 11] on button "reset" at bounding box center [565, 11] width 8 height 8
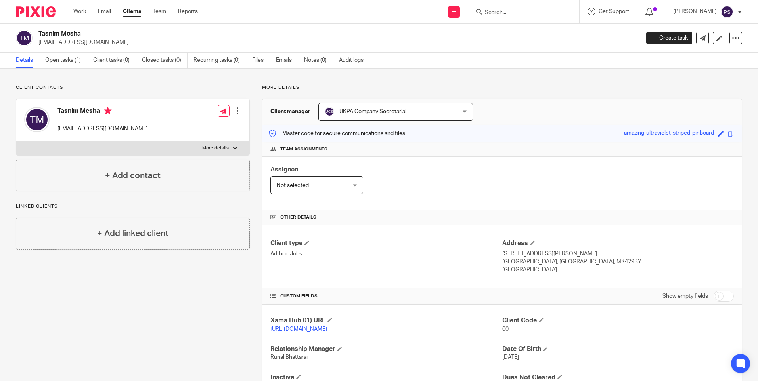
click at [538, 79] on div "Client contacts Tasnim Mesha manager.clinicly@gmail.com Edit contact Create cli…" at bounding box center [379, 244] width 758 height 350
click at [70, 34] on h2 "Tasnim Mesha" at bounding box center [276, 34] width 476 height 8
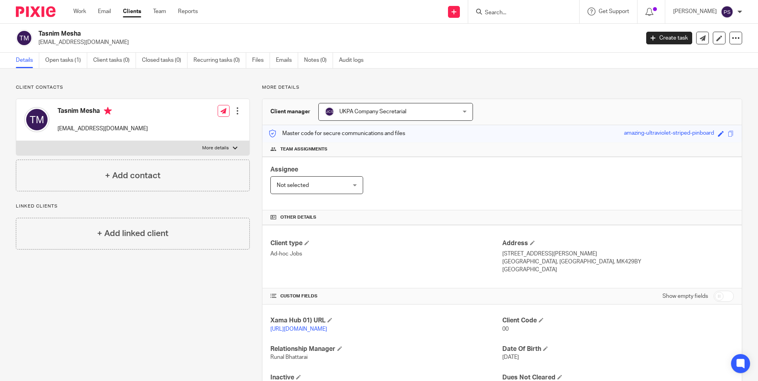
copy div "Tasnim Mesha"
click at [502, 11] on input "Search" at bounding box center [519, 13] width 71 height 7
paste input "Tasnim Mesha"
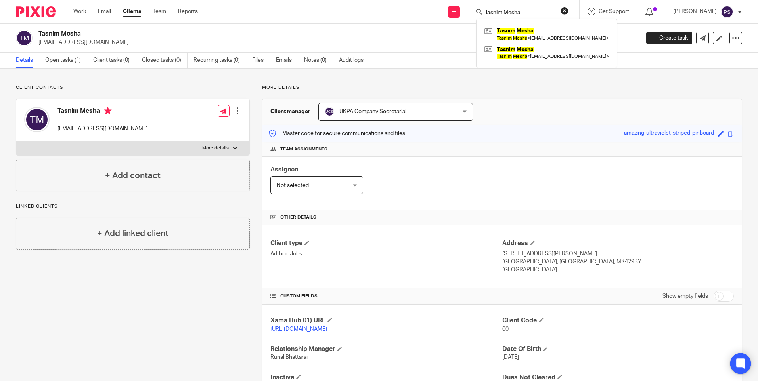
type input "Tasnim Mesha"
click at [746, 362] on icon at bounding box center [740, 364] width 13 height 13
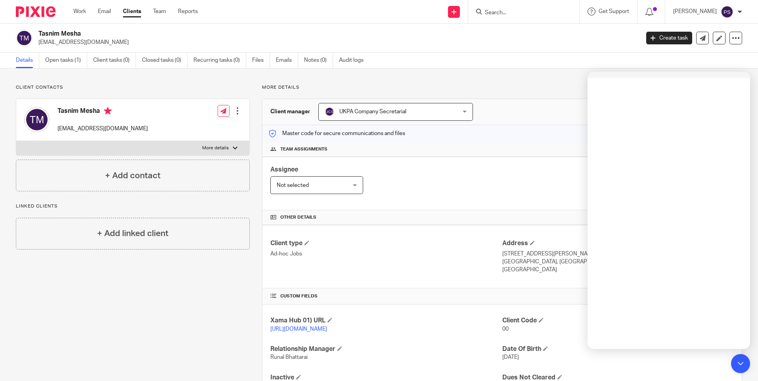
click at [390, 77] on div "Client contacts Tasnim Mesha manager.clinicly@gmail.com Edit contact Create cli…" at bounding box center [379, 244] width 758 height 350
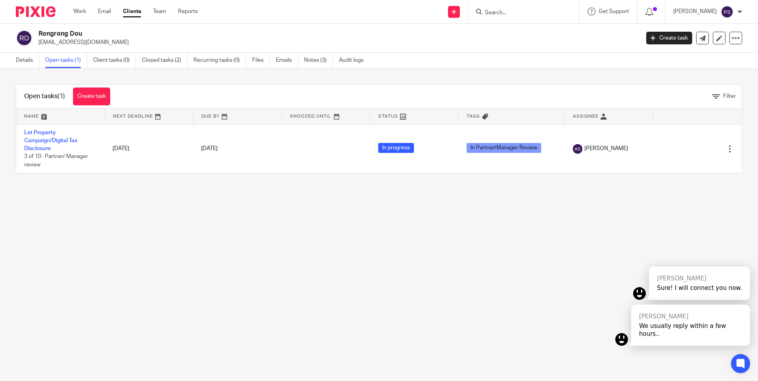
click at [224, 67] on link "Recurring tasks (0)" at bounding box center [219, 60] width 53 height 15
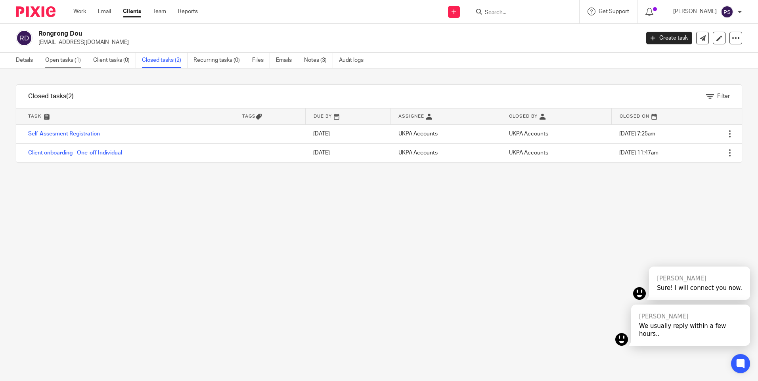
click at [60, 59] on link "Open tasks (1)" at bounding box center [66, 60] width 42 height 15
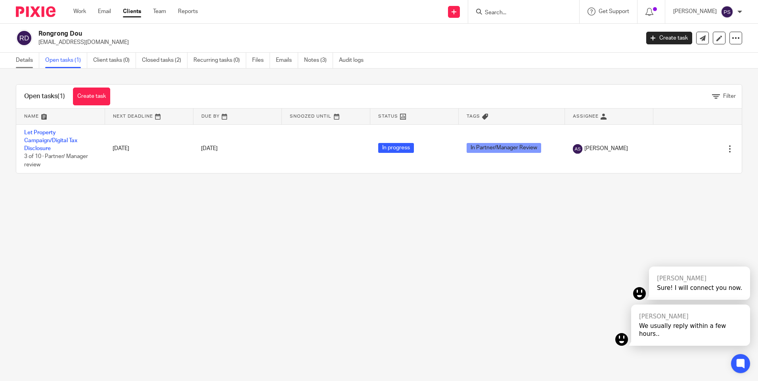
click at [23, 63] on link "Details" at bounding box center [27, 60] width 23 height 15
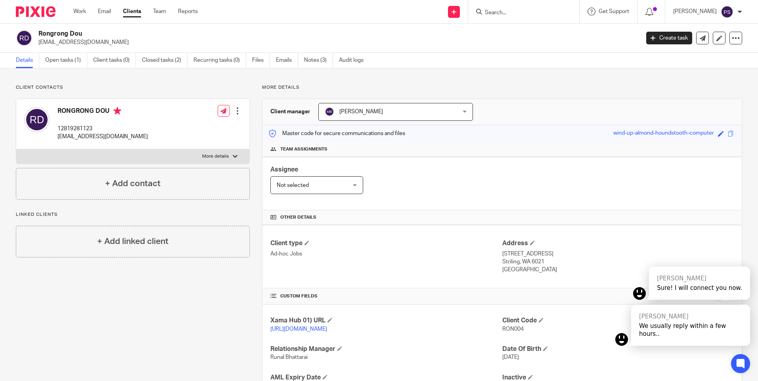
click at [49, 31] on h2 "Rongrong Dou" at bounding box center [276, 34] width 476 height 8
copy div "Rongrong Dou"
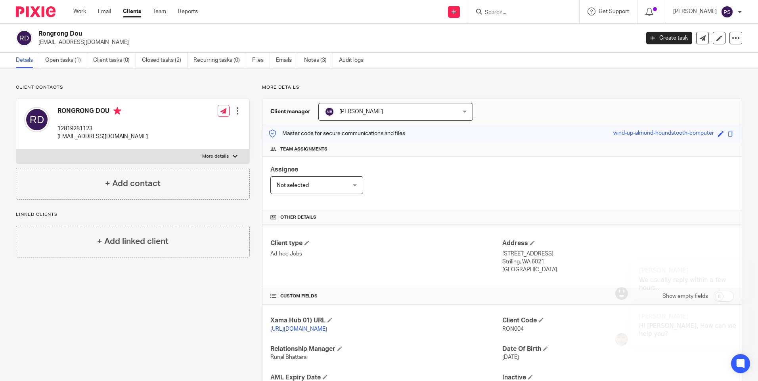
click at [509, 11] on input "Search" at bounding box center [519, 13] width 71 height 7
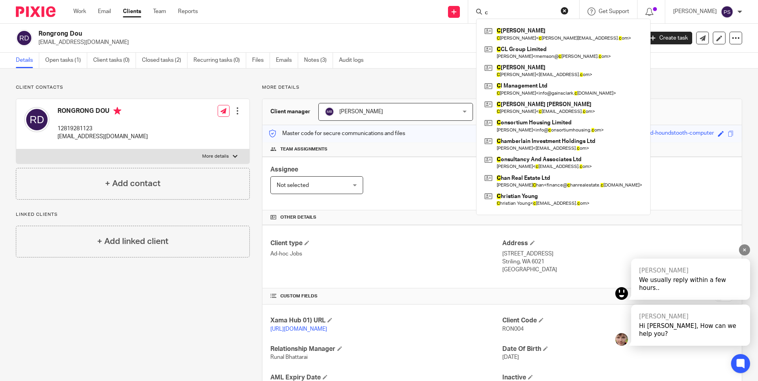
type input "c"
click at [742, 253] on icon at bounding box center [744, 250] width 5 height 5
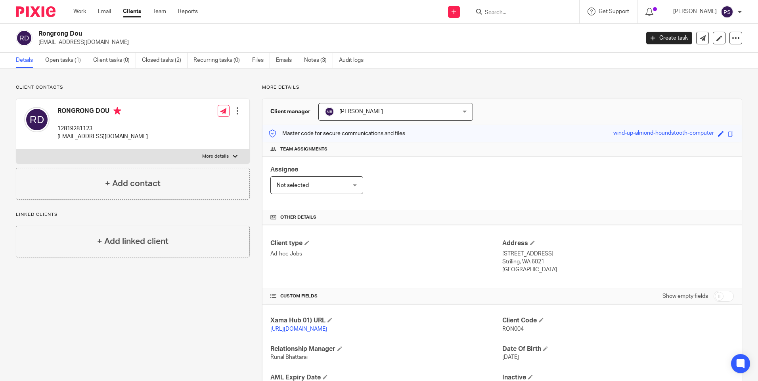
click at [511, 10] on input "Search" at bounding box center [519, 13] width 71 height 7
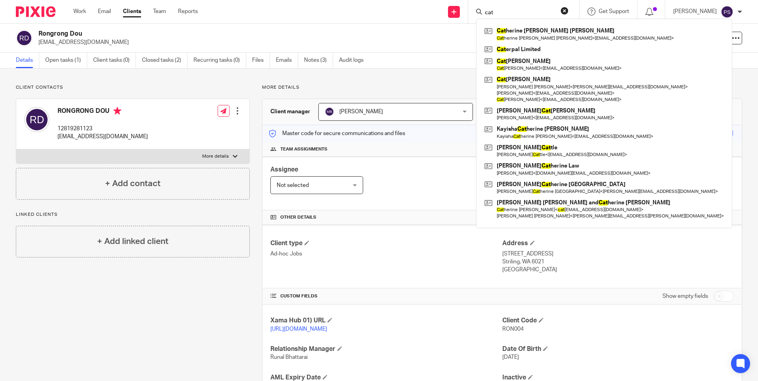
drag, startPoint x: 518, startPoint y: 3, endPoint x: 517, endPoint y: 8, distance: 4.6
click at [517, 5] on div "cat Cat herine Mary Campbell Strowger Cat herine Mary Campbell Strowger < admin…" at bounding box center [523, 11] width 111 height 23
click at [517, 8] on form "cat" at bounding box center [526, 12] width 84 height 10
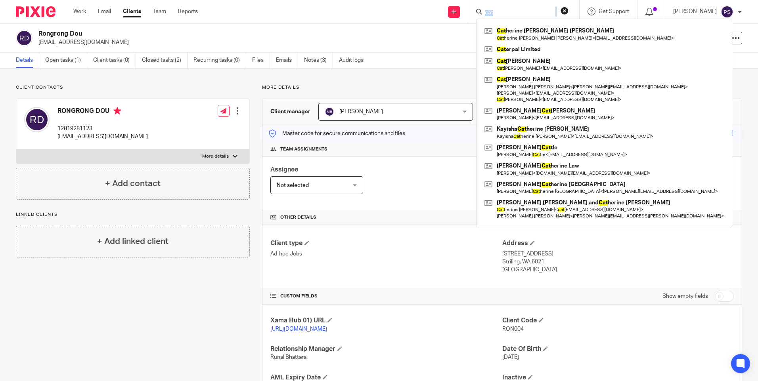
click at [517, 8] on form "cat" at bounding box center [526, 12] width 84 height 10
click at [517, 10] on input "cat" at bounding box center [519, 13] width 71 height 7
click at [526, 8] on form "cat" at bounding box center [526, 12] width 84 height 10
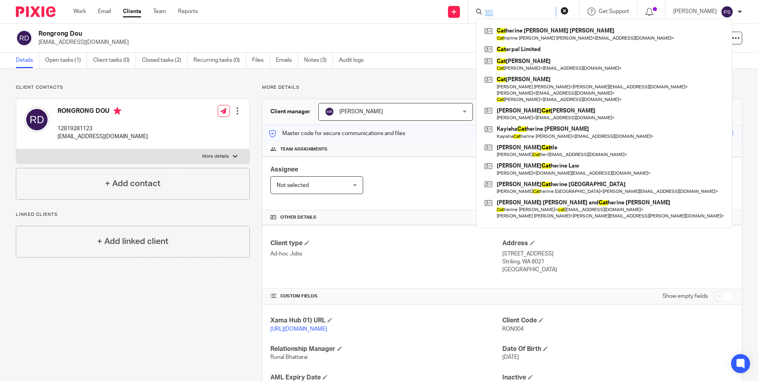
click at [519, 14] on input "cat" at bounding box center [519, 13] width 71 height 7
paste input "harlie.ashley.home@gmail.com"
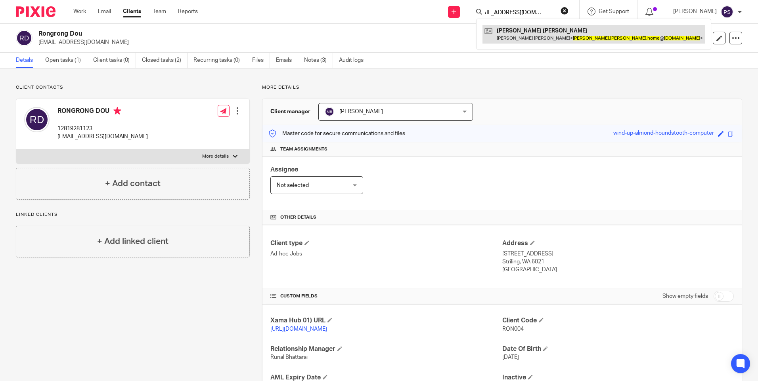
type input "charlie.ashley.home@gmail.com"
click at [525, 31] on link at bounding box center [593, 34] width 222 height 18
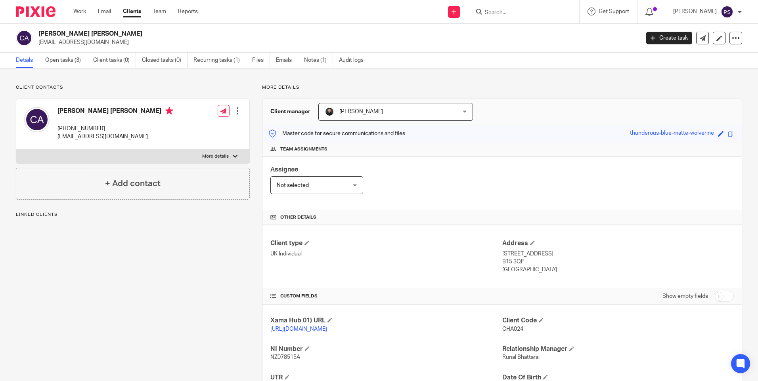
click at [143, 261] on div "Client contacts [PERSON_NAME] [PERSON_NAME] [PHONE_NUMBER] [EMAIL_ADDRESS][DOMA…" at bounding box center [127, 271] width 246 height 375
click at [71, 42] on p "[EMAIL_ADDRESS][DOMAIN_NAME]" at bounding box center [336, 42] width 596 height 8
copy main "[EMAIL_ADDRESS][DOMAIN_NAME] Create task Update from Companies House Export dat…"
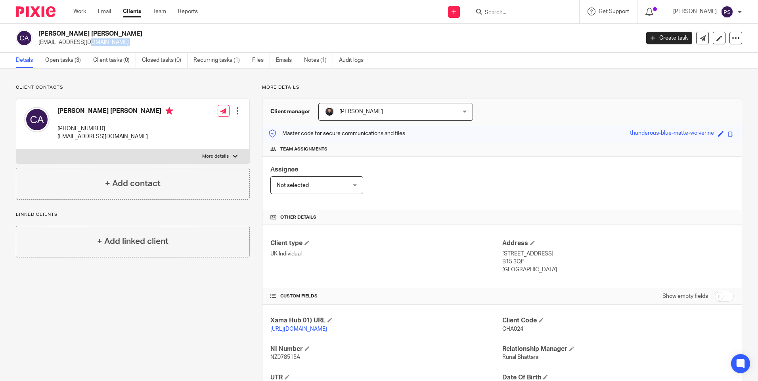
click at [388, 195] on div "Assignee Not selected Not selected Not selected [PERSON_NAME] [PERSON_NAME] [PE…" at bounding box center [501, 184] width 479 height 54
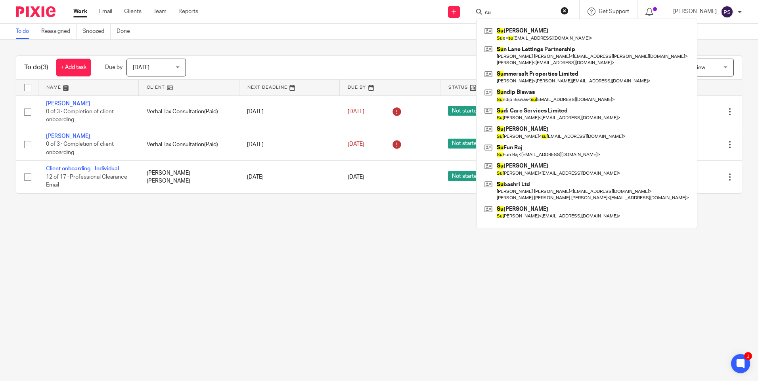
type input "su"
click at [155, 330] on main "To do Reassigned Snoozed Done To do (3) + Add task Due by [DATE] [DATE] [DATE] …" at bounding box center [379, 190] width 758 height 381
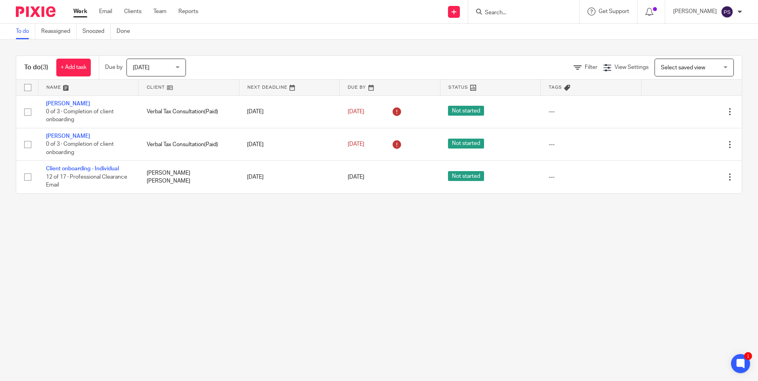
drag, startPoint x: 498, startPoint y: 12, endPoint x: 502, endPoint y: 11, distance: 4.1
click at [501, 11] on input "Search" at bounding box center [519, 13] width 71 height 7
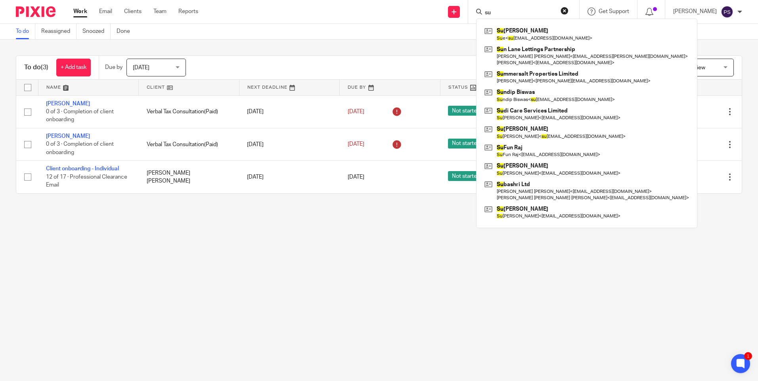
type input "s"
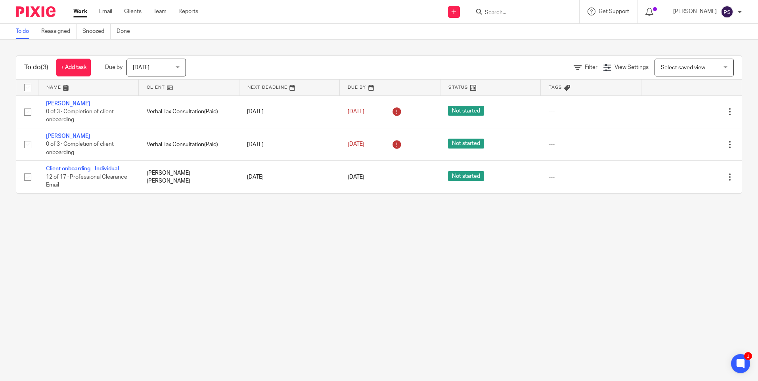
click at [161, 243] on main "To do Reassigned Snoozed Done To do (3) + Add task Due by [DATE] [DATE] [DATE] …" at bounding box center [379, 190] width 758 height 381
click at [517, 17] on div at bounding box center [523, 11] width 111 height 23
click at [512, 16] on input "Search" at bounding box center [519, 13] width 71 height 7
drag, startPoint x: 32, startPoint y: 346, endPoint x: 23, endPoint y: 358, distance: 15.4
click at [24, 358] on main "To do Reassigned Snoozed Done To do (3) + Add task Due by [DATE] [DATE] [DATE] …" at bounding box center [379, 190] width 758 height 381
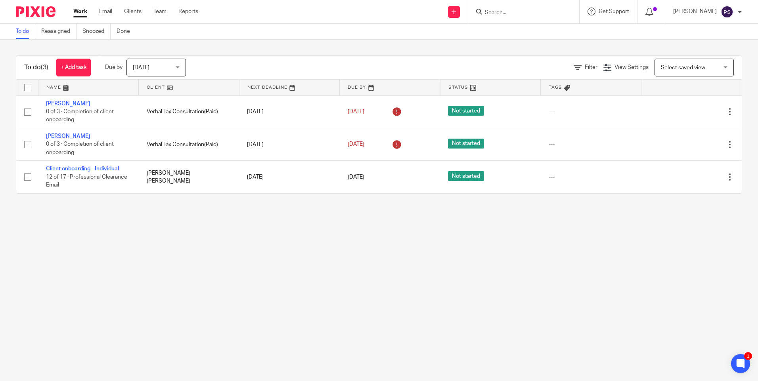
click at [505, 12] on input "Search" at bounding box center [519, 13] width 71 height 7
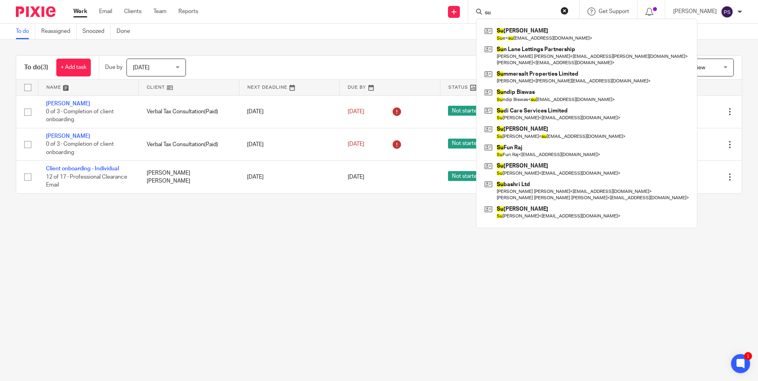
type input "su"
click at [568, 8] on button "reset" at bounding box center [565, 11] width 8 height 8
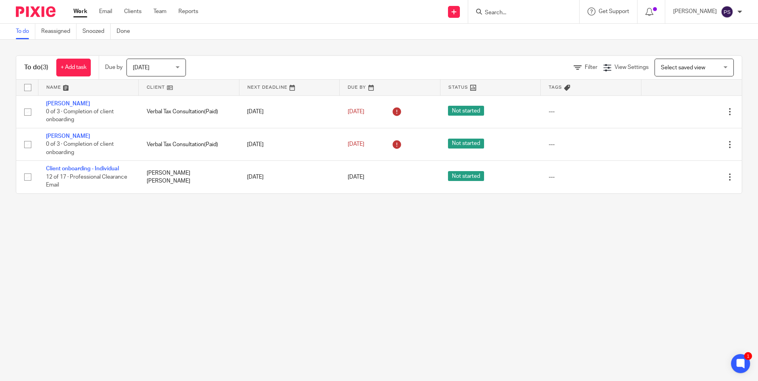
click at [151, 253] on main "To do Reassigned Snoozed Done To do (3) + Add task Due by [DATE] [DATE] [DATE] …" at bounding box center [379, 190] width 758 height 381
click at [502, 10] on input "Search" at bounding box center [519, 13] width 71 height 7
click at [308, 291] on main "To do Reassigned Snoozed Done To do (3) + Add task Due by [DATE] [DATE] [DATE] …" at bounding box center [379, 190] width 758 height 381
click at [34, 336] on main "To do Reassigned Snoozed Done To do (3) + Add task Due by [DATE] [DATE] [DATE] …" at bounding box center [379, 190] width 758 height 381
click at [29, 350] on main "To do Reassigned Snoozed Done To do (3) + Add task Due by [DATE] [DATE] [DATE] …" at bounding box center [379, 190] width 758 height 381
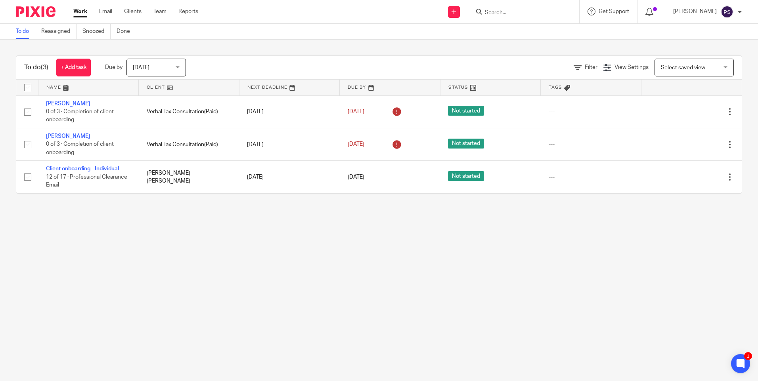
click at [525, 13] on input "Search" at bounding box center [519, 13] width 71 height 7
click at [295, 283] on main "To do Reassigned Snoozed Done To do (3) + Add task Due by [DATE] [DATE] [DATE] …" at bounding box center [379, 190] width 758 height 381
click at [467, 228] on main "To do Reassigned Snoozed Done To do (3) + Add task Due by [DATE] [DATE] [DATE] …" at bounding box center [379, 190] width 758 height 381
click at [527, 11] on input "Search" at bounding box center [519, 13] width 71 height 7
